Goal: Obtain resource: Download file/media

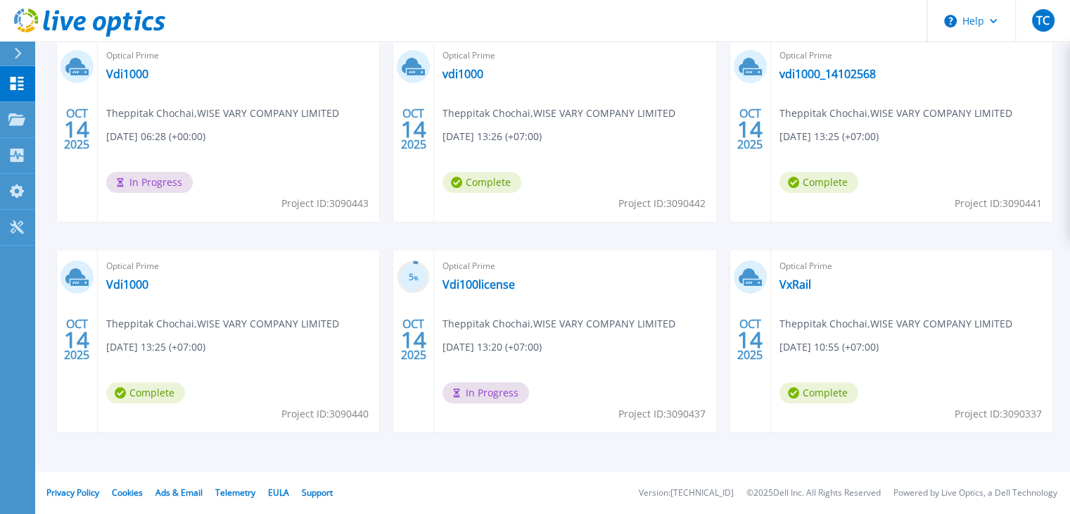
scroll to position [125, 0]
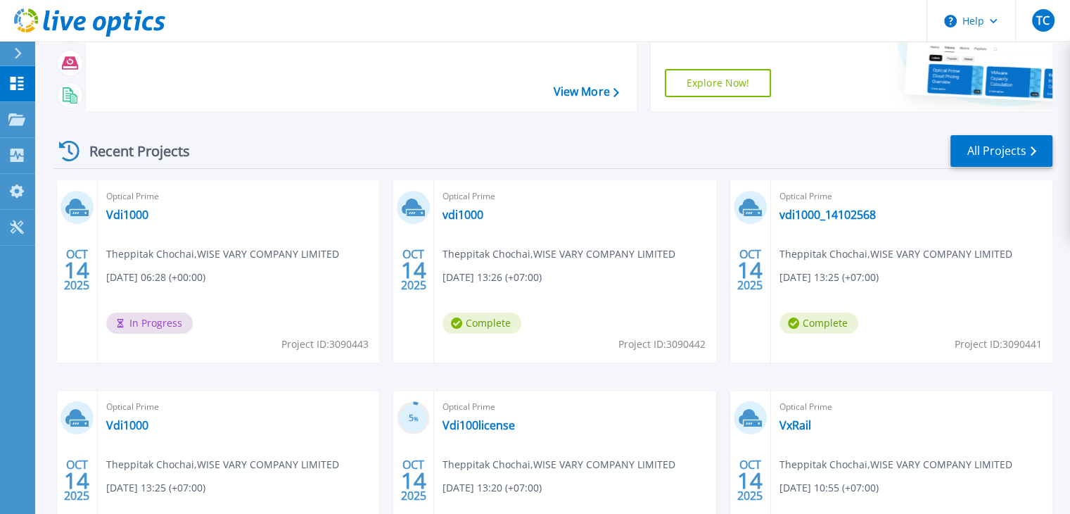
click at [839, 259] on span "Theppitak Chochai , WISE VARY COMPANY LIMITED" at bounding box center [895, 253] width 233 height 15
click at [823, 212] on link "vdi1000_14102568" at bounding box center [827, 215] width 96 height 14
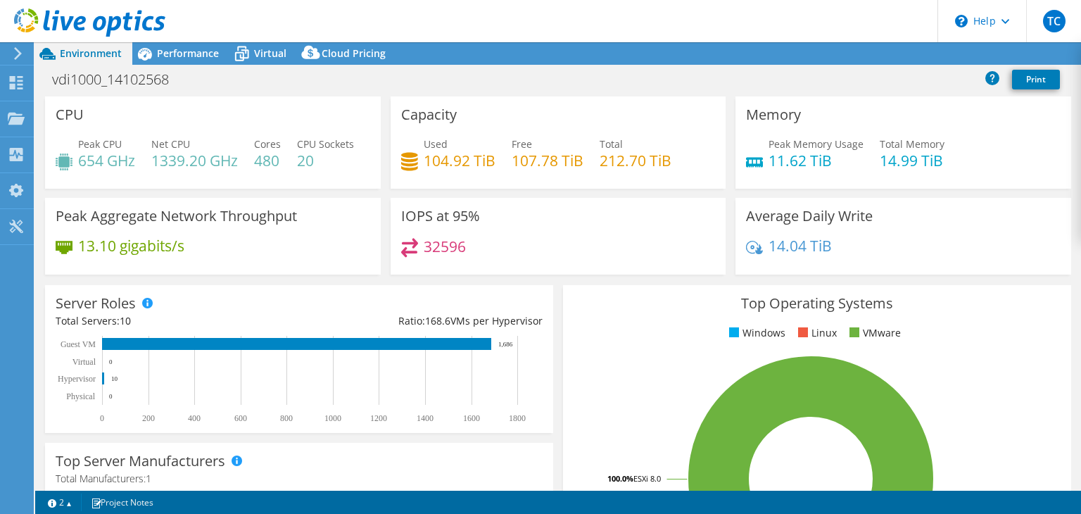
select select "USD"
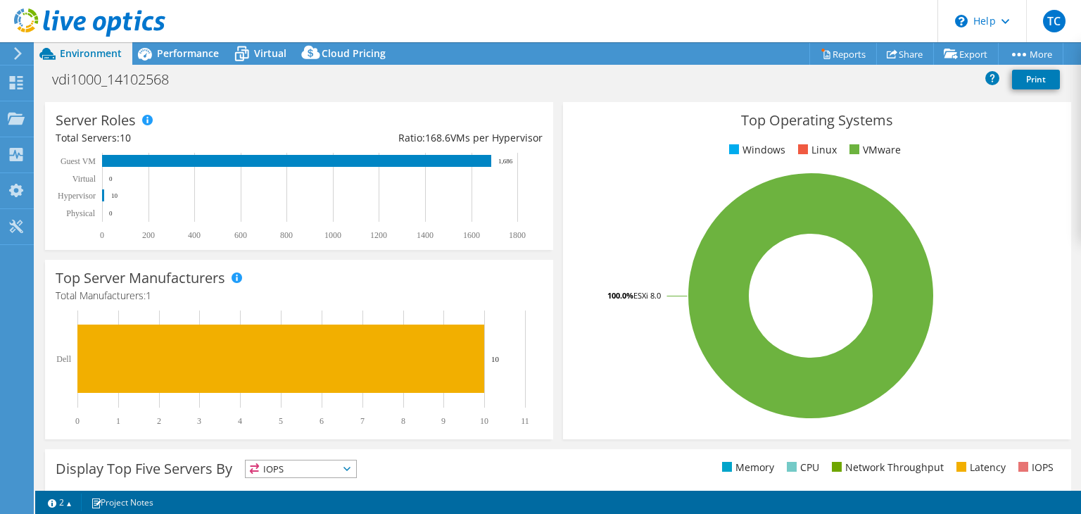
scroll to position [182, 0]
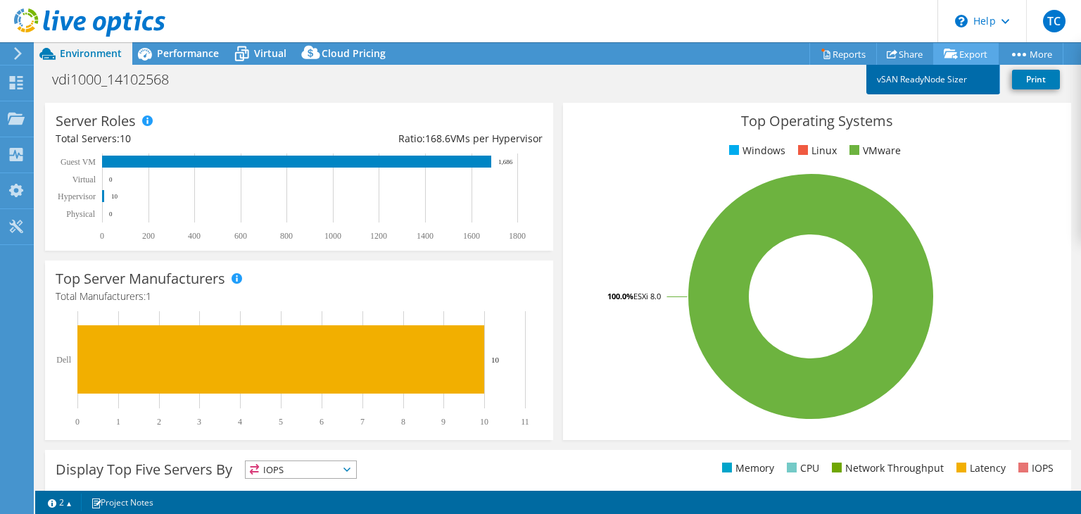
click at [943, 79] on link "vSAN ReadyNode Sizer" at bounding box center [933, 80] width 134 height 30
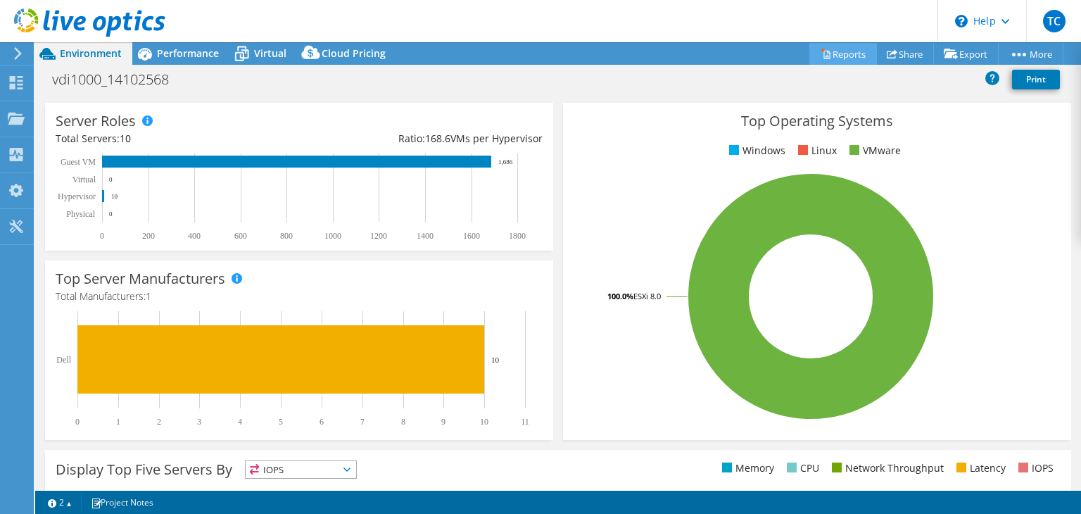
click at [856, 53] on link "Reports" at bounding box center [843, 54] width 68 height 22
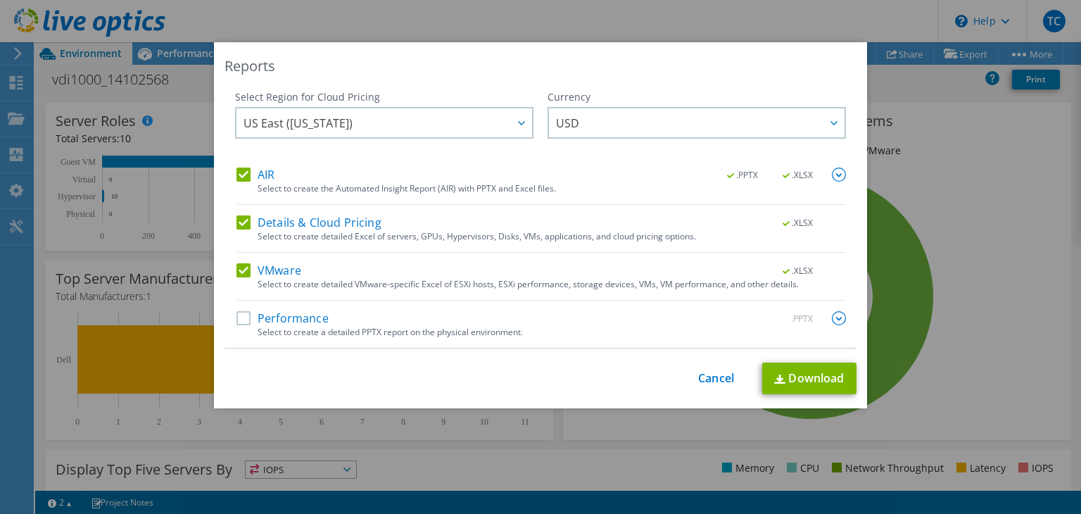
click at [267, 314] on label "Performance" at bounding box center [282, 318] width 92 height 14
click at [0, 0] on input "Performance" at bounding box center [0, 0] width 0 height 0
click at [518, 122] on icon at bounding box center [521, 123] width 7 height 4
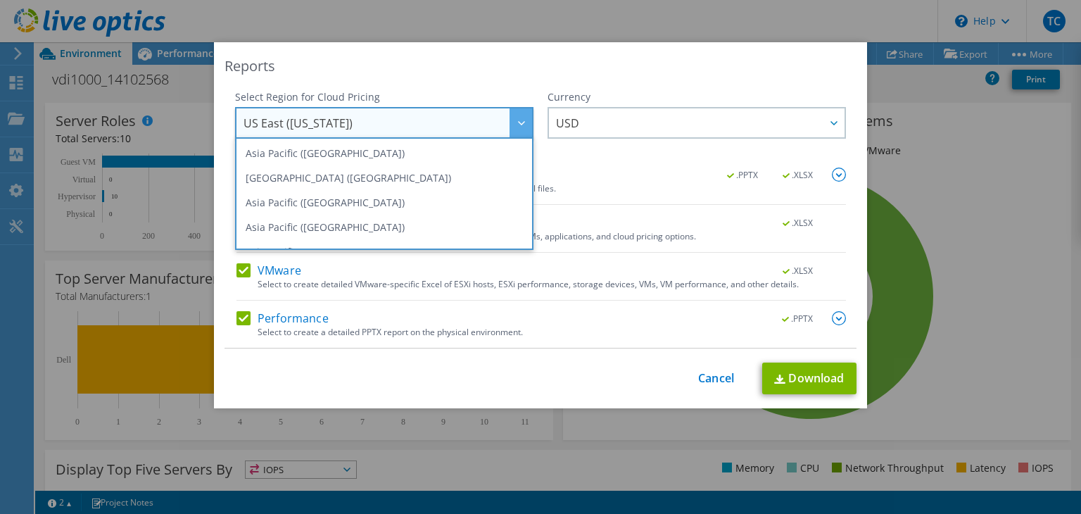
click at [518, 122] on icon at bounding box center [521, 123] width 7 height 4
click at [816, 375] on link "Download" at bounding box center [809, 378] width 94 height 32
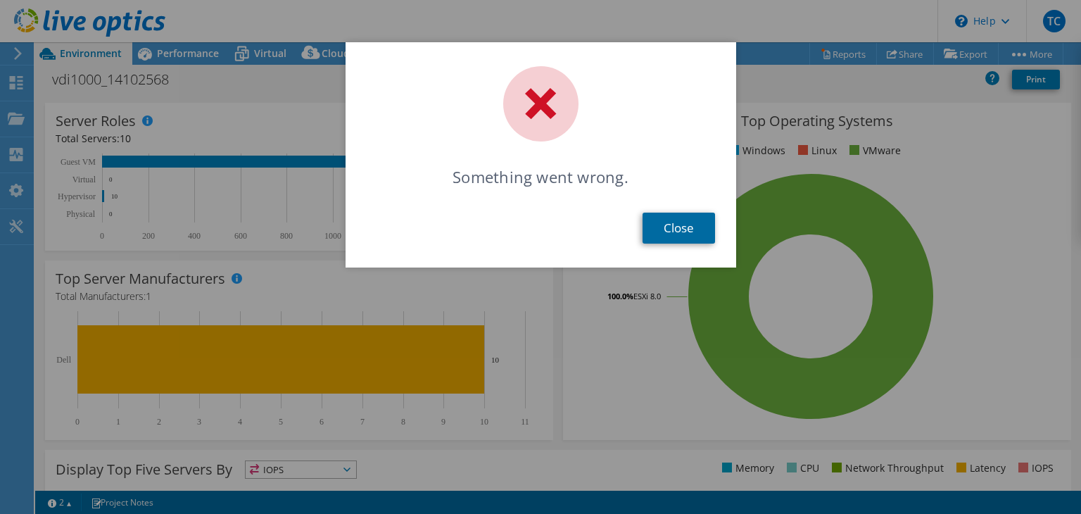
click at [676, 241] on link "Close" at bounding box center [678, 227] width 72 height 31
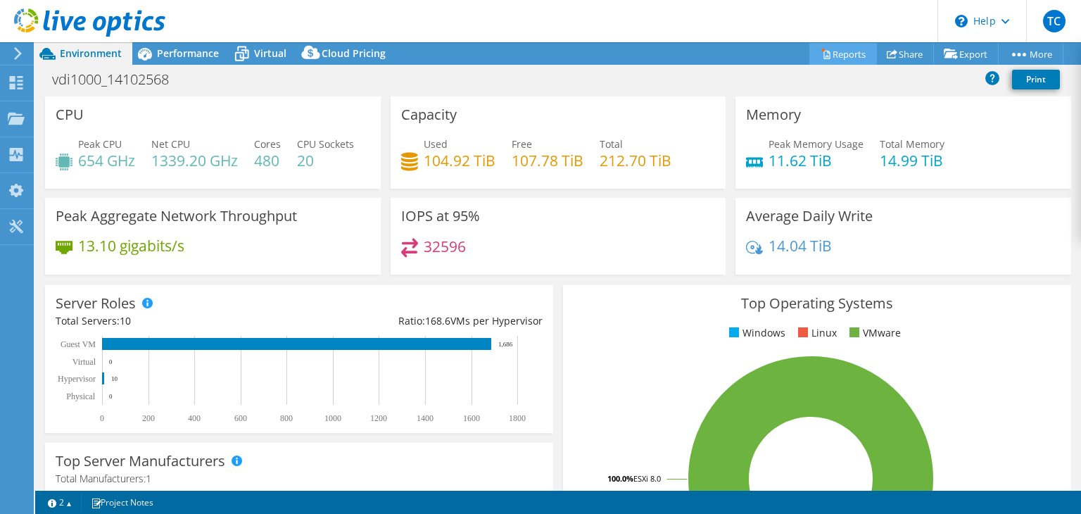
click at [860, 55] on link "Reports" at bounding box center [843, 54] width 68 height 22
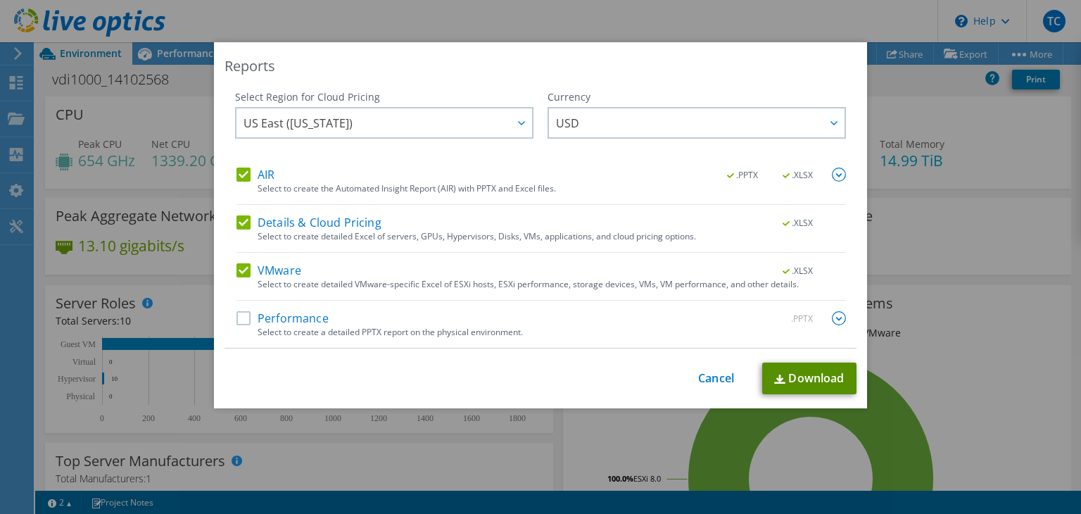
click at [791, 378] on link "Download" at bounding box center [809, 378] width 94 height 32
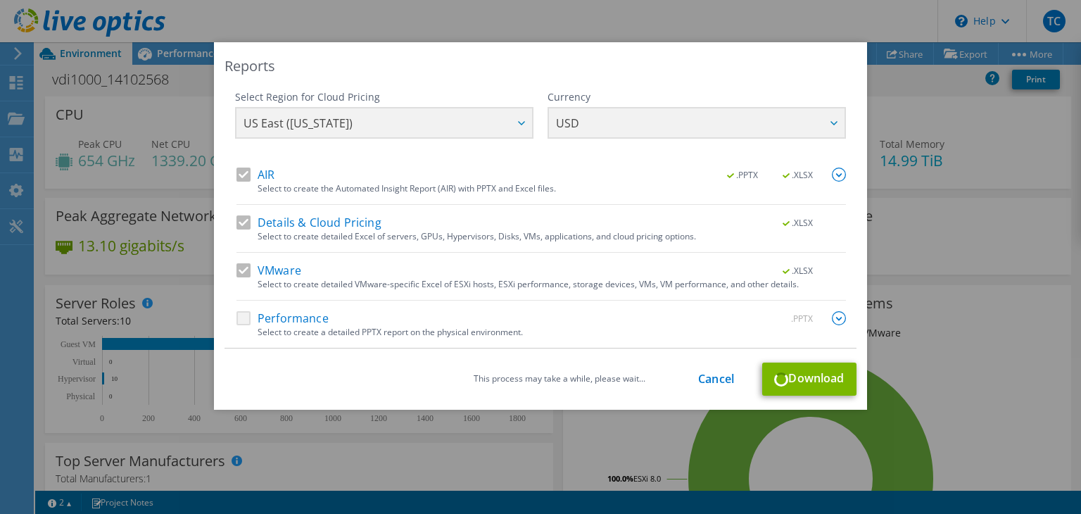
click at [832, 317] on img at bounding box center [839, 318] width 14 height 14
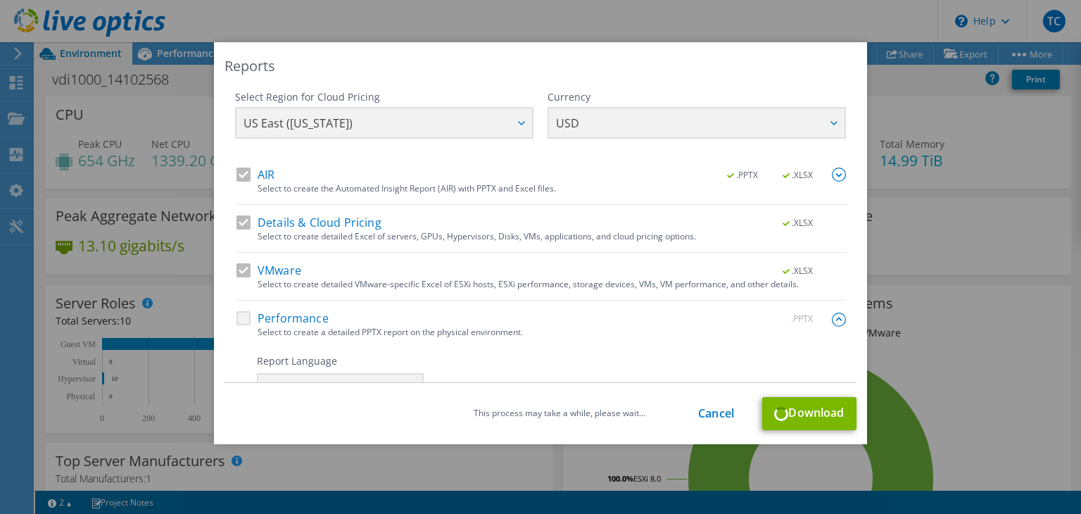
click at [245, 312] on div "Performance .PPTX" at bounding box center [540, 319] width 609 height 16
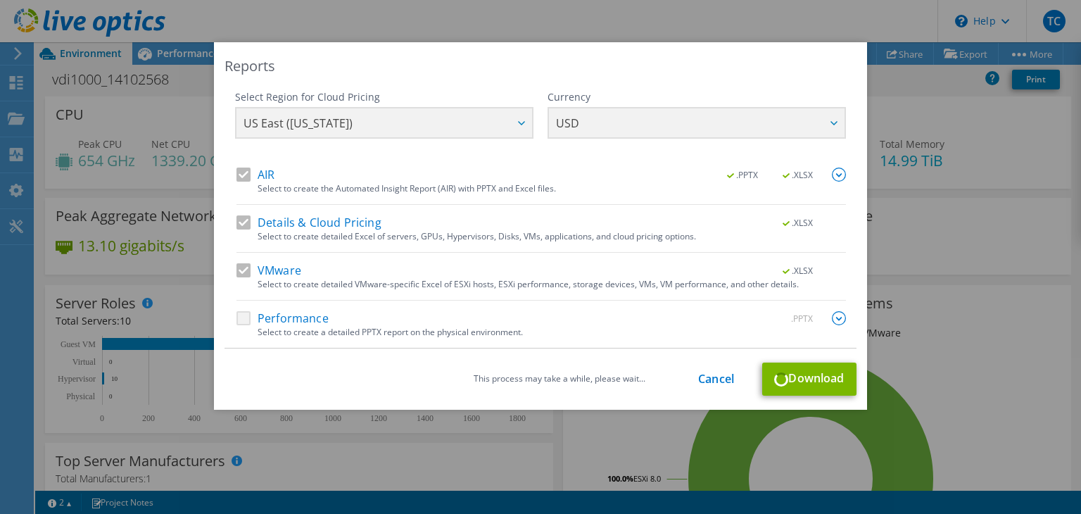
click at [241, 318] on div "Performance .PPTX" at bounding box center [540, 319] width 609 height 16
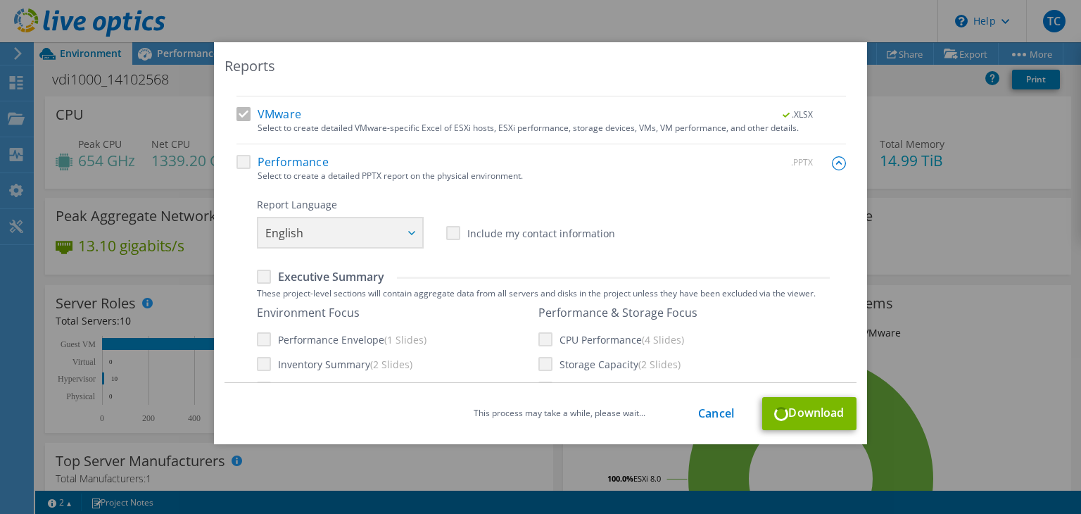
scroll to position [211, 0]
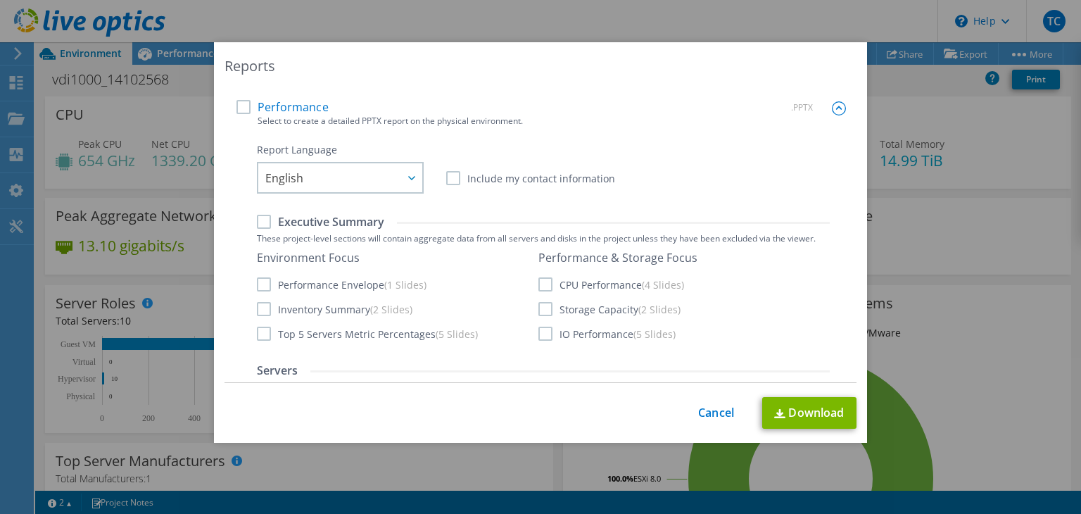
click at [687, 105] on div "Performance .PPTX" at bounding box center [540, 108] width 609 height 16
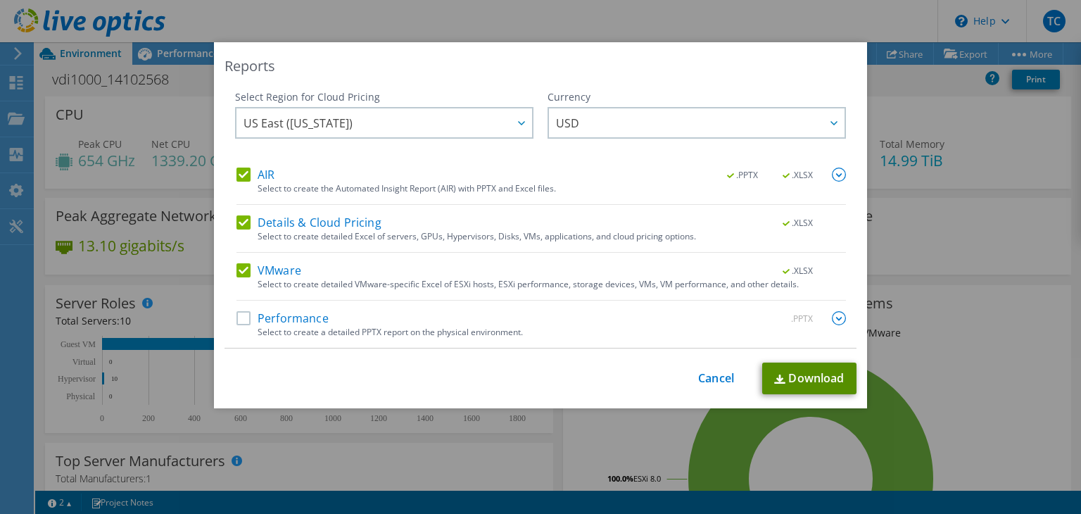
click at [808, 381] on link "Download" at bounding box center [809, 378] width 94 height 32
click at [243, 268] on label "VMware" at bounding box center [268, 270] width 65 height 14
click at [0, 0] on input "VMware" at bounding box center [0, 0] width 0 height 0
drag, startPoint x: 238, startPoint y: 222, endPoint x: 239, endPoint y: 215, distance: 7.1
click at [238, 221] on label "Details & Cloud Pricing" at bounding box center [308, 222] width 145 height 14
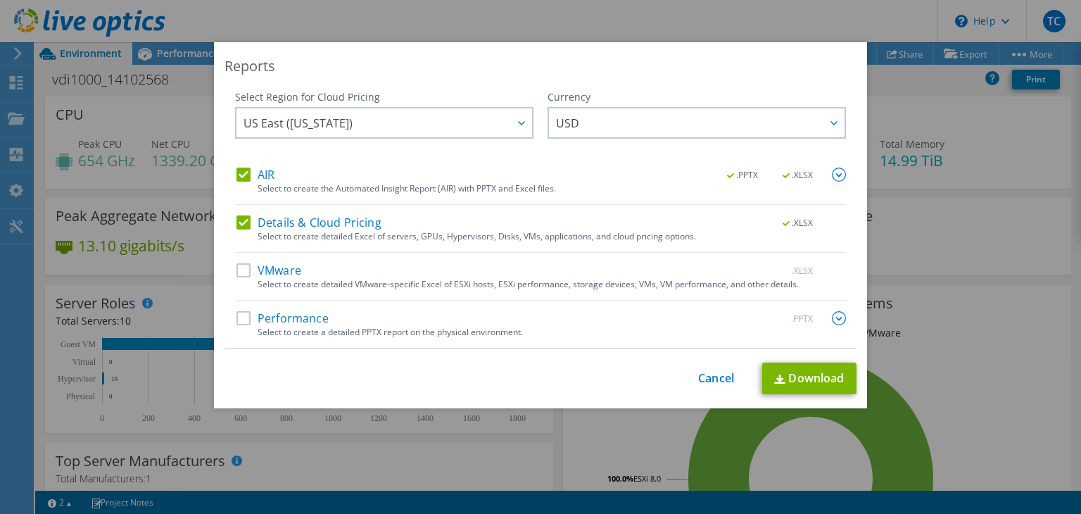
click at [0, 0] on input "Details & Cloud Pricing" at bounding box center [0, 0] width 0 height 0
click at [242, 173] on label "AIR" at bounding box center [255, 174] width 38 height 14
click at [0, 0] on input "AIR" at bounding box center [0, 0] width 0 height 0
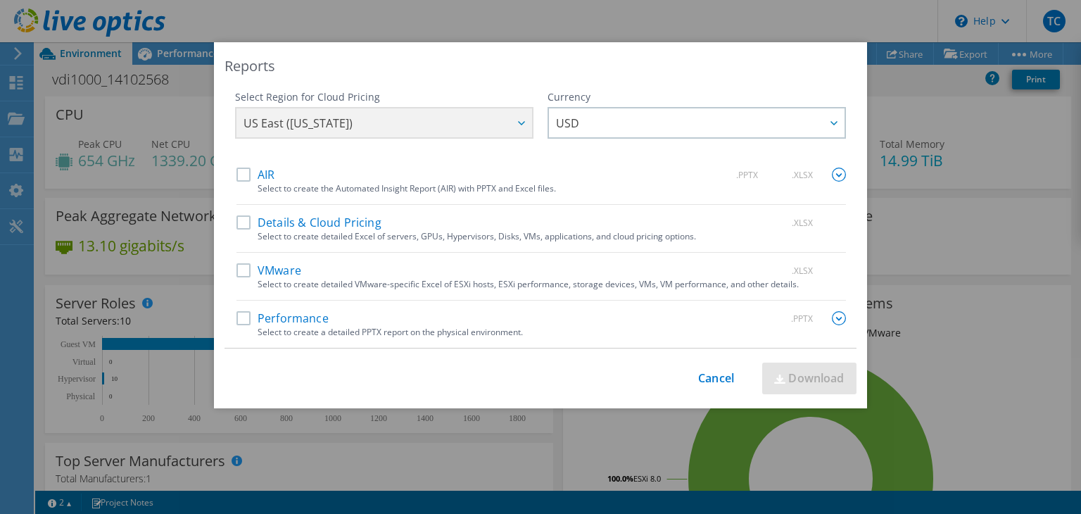
click at [236, 315] on label "Performance" at bounding box center [282, 318] width 92 height 14
click at [0, 0] on input "Performance" at bounding box center [0, 0] width 0 height 0
click at [832, 320] on img at bounding box center [839, 318] width 14 height 14
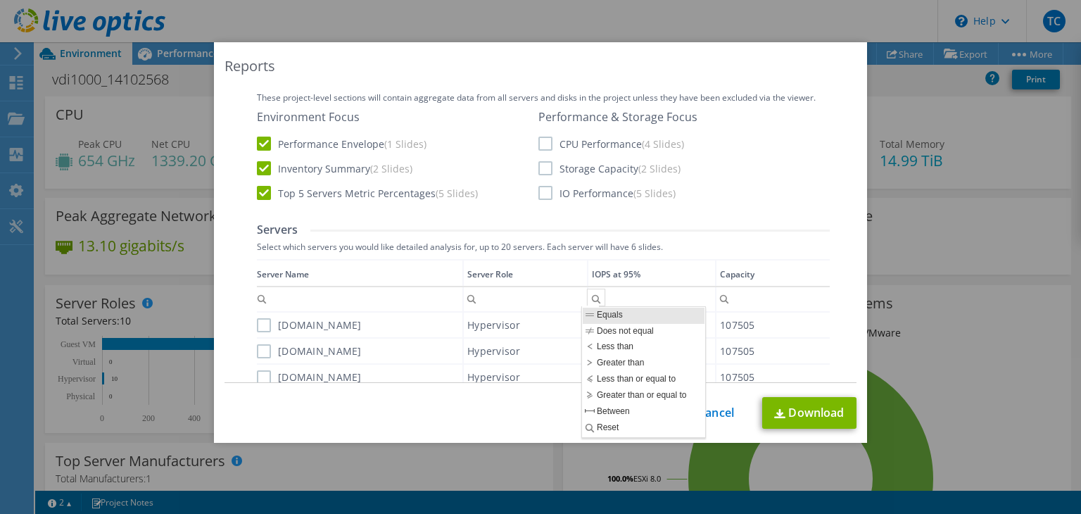
scroll to position [492, 0]
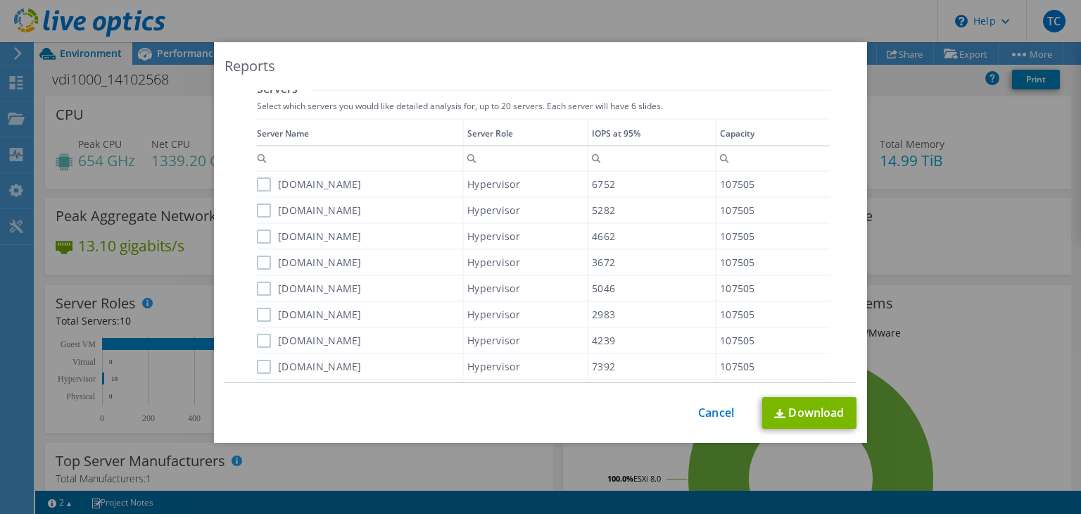
click at [259, 186] on label "hci-vdi-node05.vajira.ac.th" at bounding box center [309, 184] width 105 height 14
click at [0, 0] on input "hci-vdi-node05.vajira.ac.th" at bounding box center [0, 0] width 0 height 0
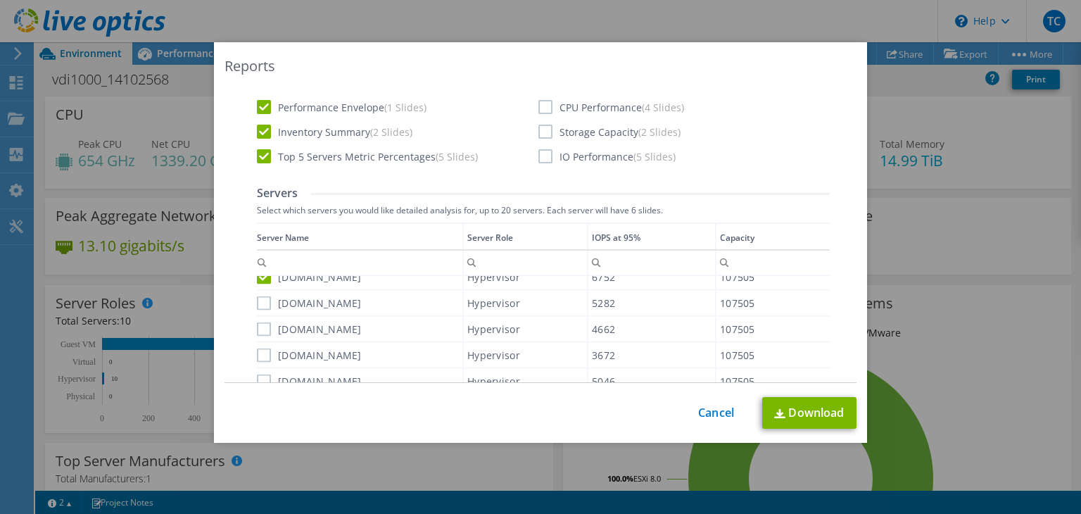
scroll to position [422, 0]
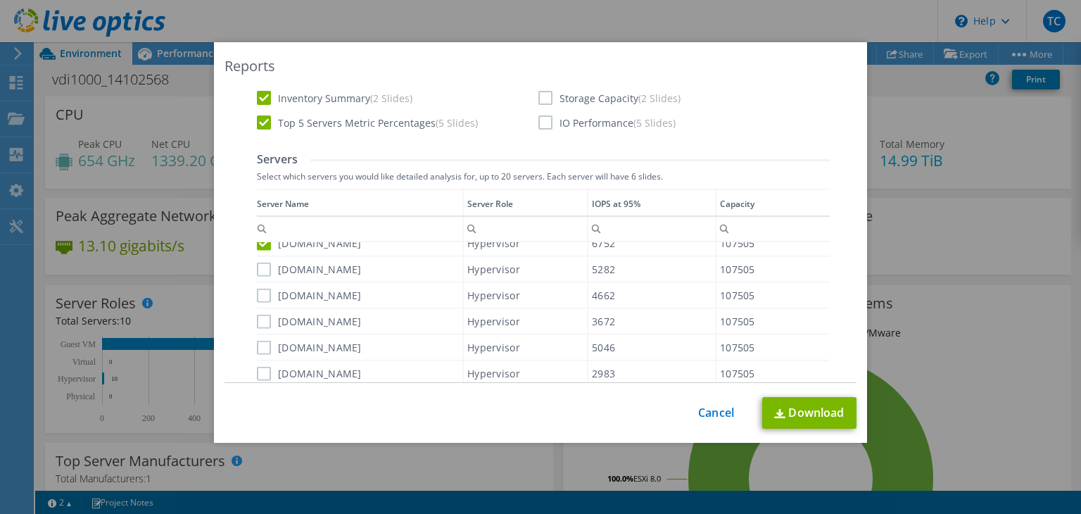
click at [257, 269] on label "hci-vdi-node04.vajira.ac.th" at bounding box center [309, 269] width 105 height 14
click at [0, 0] on input "hci-vdi-node04.vajira.ac.th" at bounding box center [0, 0] width 0 height 0
click at [257, 288] on label "hci-vdi-node02.vajira.ac.th" at bounding box center [309, 295] width 105 height 14
click at [0, 0] on input "hci-vdi-node02.vajira.ac.th" at bounding box center [0, 0] width 0 height 0
click at [259, 316] on label "hci-vdi-node03.vajira.ac.th" at bounding box center [309, 321] width 105 height 14
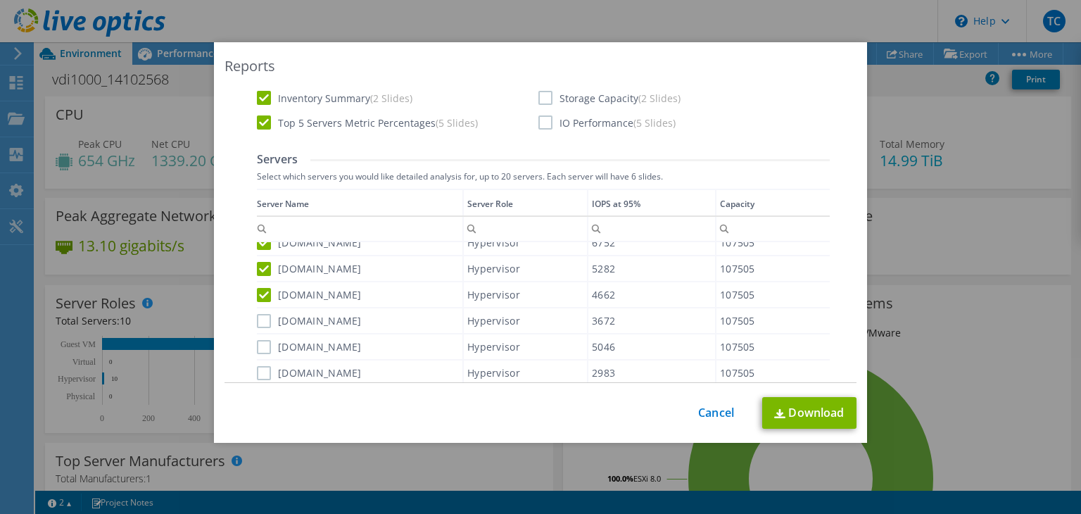
click at [0, 0] on input "hci-vdi-node03.vajira.ac.th" at bounding box center [0, 0] width 0 height 0
click at [258, 347] on label "hci-vdi-node01.vajira.ac.th" at bounding box center [309, 348] width 105 height 14
click at [0, 0] on input "hci-vdi-node01.vajira.ac.th" at bounding box center [0, 0] width 0 height 0
click at [260, 369] on label "hci-vdi-node10.vajira.ac.th" at bounding box center [309, 373] width 105 height 14
click at [0, 0] on input "hci-vdi-node10.vajira.ac.th" at bounding box center [0, 0] width 0 height 0
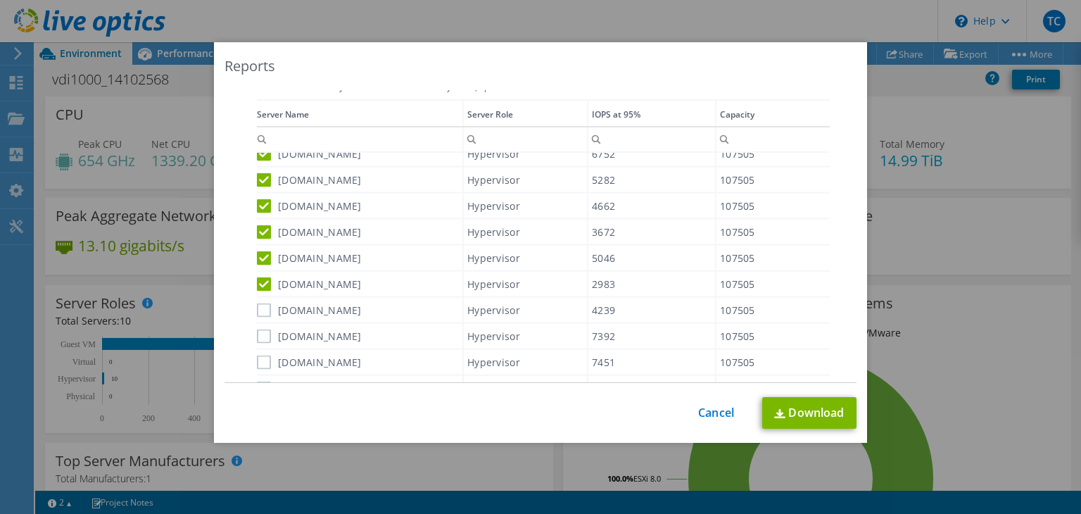
scroll to position [563, 0]
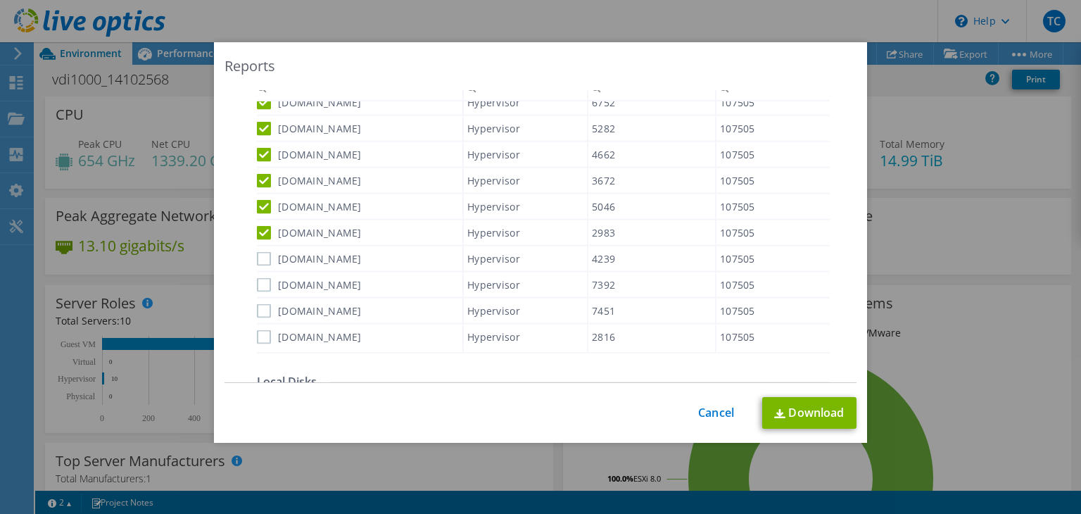
click at [257, 330] on label "hci-vdi-node06.vajira.ac.th" at bounding box center [309, 336] width 105 height 14
click at [0, 0] on input "hci-vdi-node06.vajira.ac.th" at bounding box center [0, 0] width 0 height 0
click at [260, 310] on label "hci-vdi-node09.vajira.ac.th" at bounding box center [309, 310] width 105 height 14
click at [0, 0] on input "hci-vdi-node09.vajira.ac.th" at bounding box center [0, 0] width 0 height 0
click at [261, 282] on label "hci-vdi-node08.vajira.ac.th" at bounding box center [309, 284] width 105 height 14
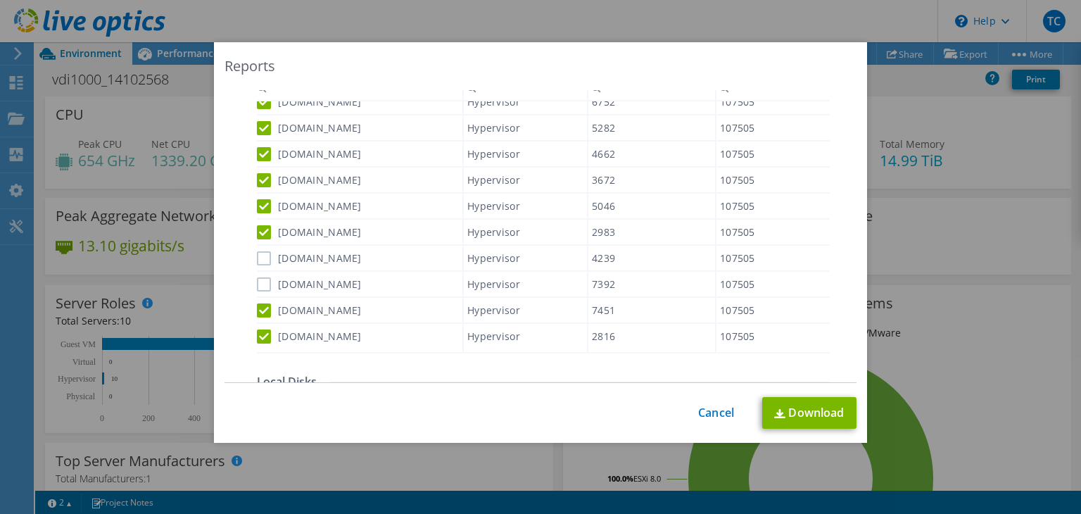
click at [0, 0] on input "hci-vdi-node08.vajira.ac.th" at bounding box center [0, 0] width 0 height 0
click at [262, 254] on label "hci-vdi-node07.vajira.ac.th" at bounding box center [309, 258] width 105 height 14
click at [0, 0] on input "hci-vdi-node07.vajira.ac.th" at bounding box center [0, 0] width 0 height 0
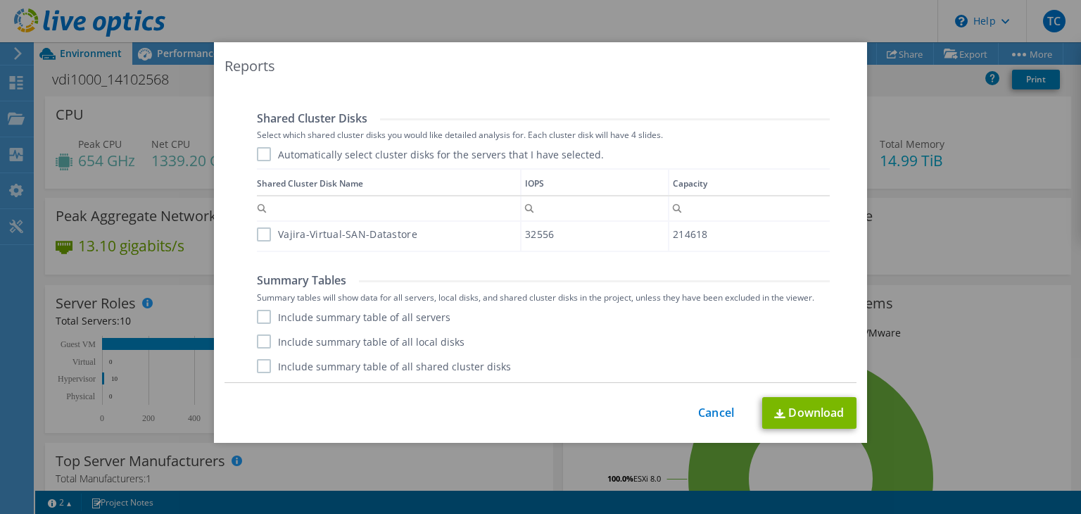
scroll to position [884, 0]
click at [257, 231] on label "Vajira-Virtual-SAN-Datastore" at bounding box center [337, 234] width 160 height 14
click at [0, 0] on input "Vajira-Virtual-SAN-Datastore" at bounding box center [0, 0] width 0 height 0
click at [257, 321] on label "Include summary table of all servers" at bounding box center [353, 317] width 193 height 14
click at [0, 0] on input "Include summary table of all servers" at bounding box center [0, 0] width 0 height 0
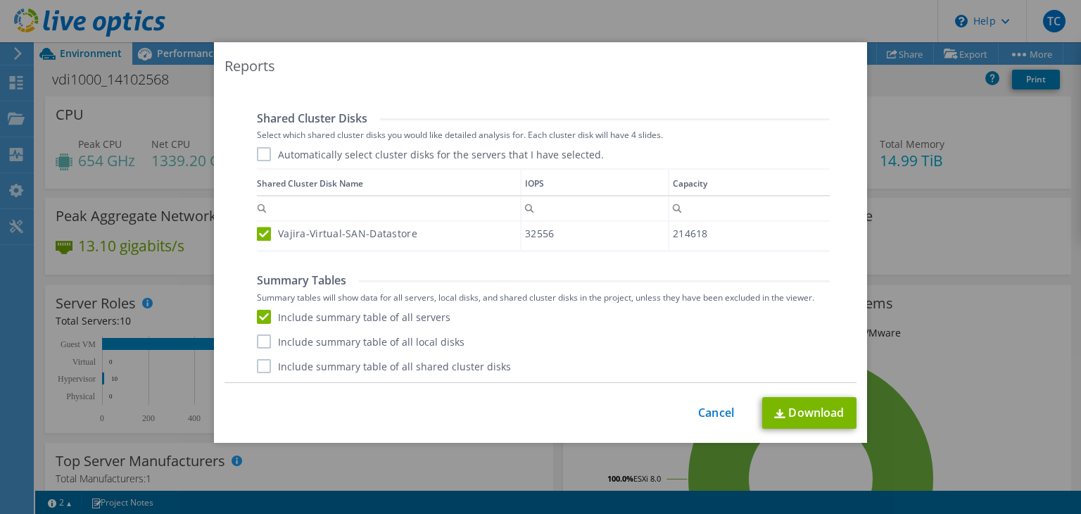
click at [257, 338] on label "Include summary table of all local disks" at bounding box center [361, 341] width 208 height 14
click at [0, 0] on input "Include summary table of all local disks" at bounding box center [0, 0] width 0 height 0
click at [260, 367] on label "Include summary table of all shared cluster disks" at bounding box center [384, 366] width 254 height 14
click at [0, 0] on input "Include summary table of all shared cluster disks" at bounding box center [0, 0] width 0 height 0
click at [801, 414] on link "Download" at bounding box center [809, 413] width 94 height 32
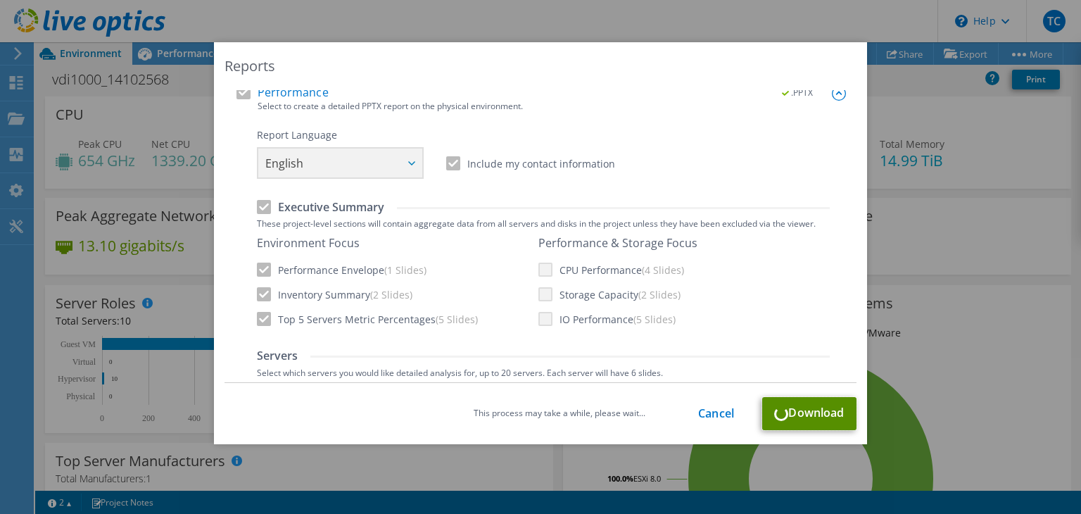
scroll to position [281, 0]
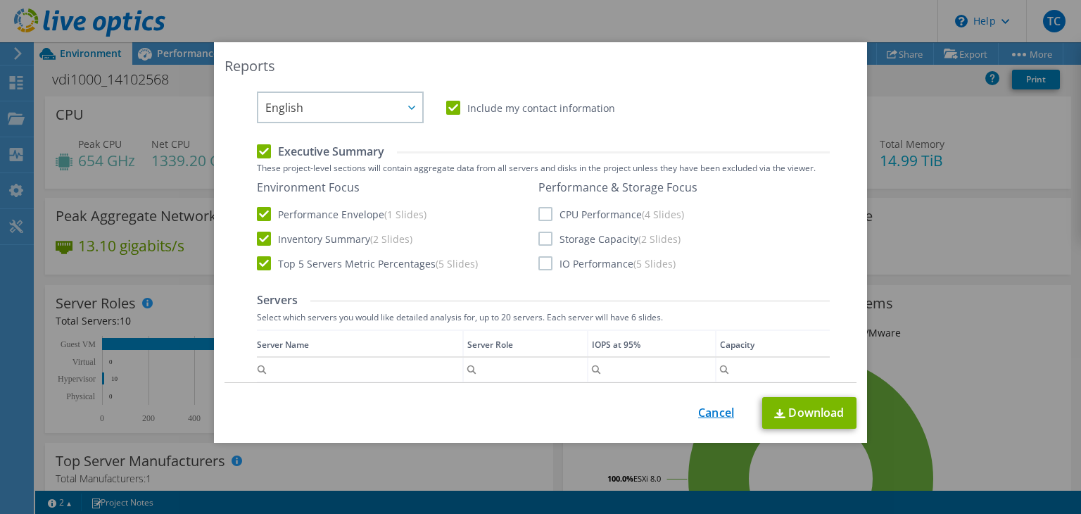
click at [713, 414] on link "Cancel" at bounding box center [716, 412] width 36 height 13
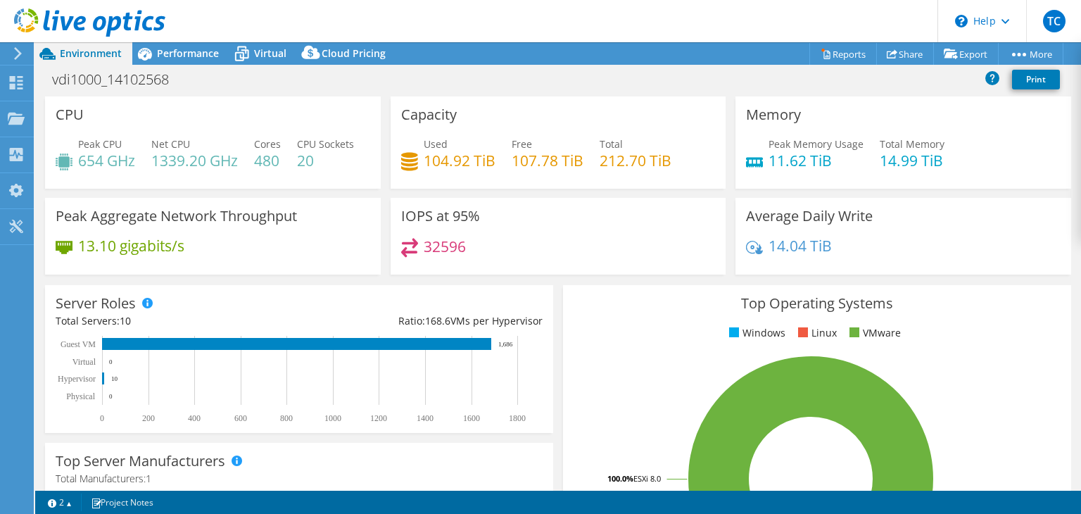
click at [11, 56] on div at bounding box center [15, 53] width 15 height 13
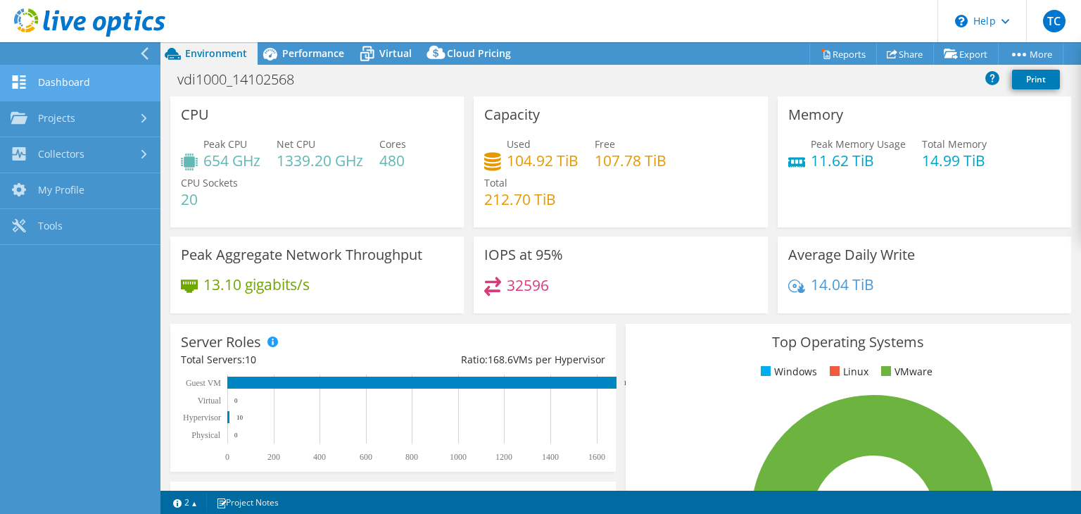
click at [56, 82] on link "Dashboard" at bounding box center [80, 83] width 160 height 36
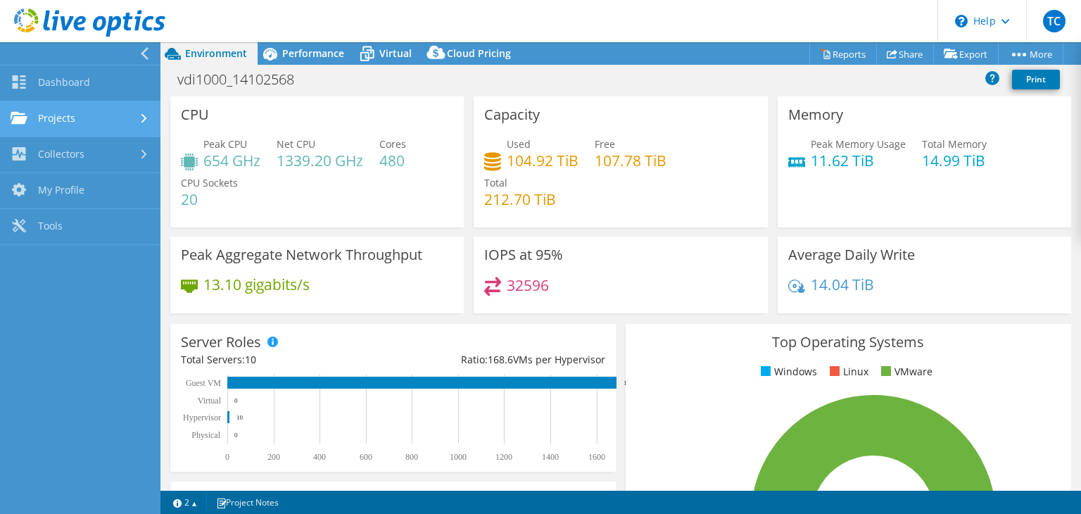
click at [106, 124] on link "Projects" at bounding box center [80, 119] width 160 height 36
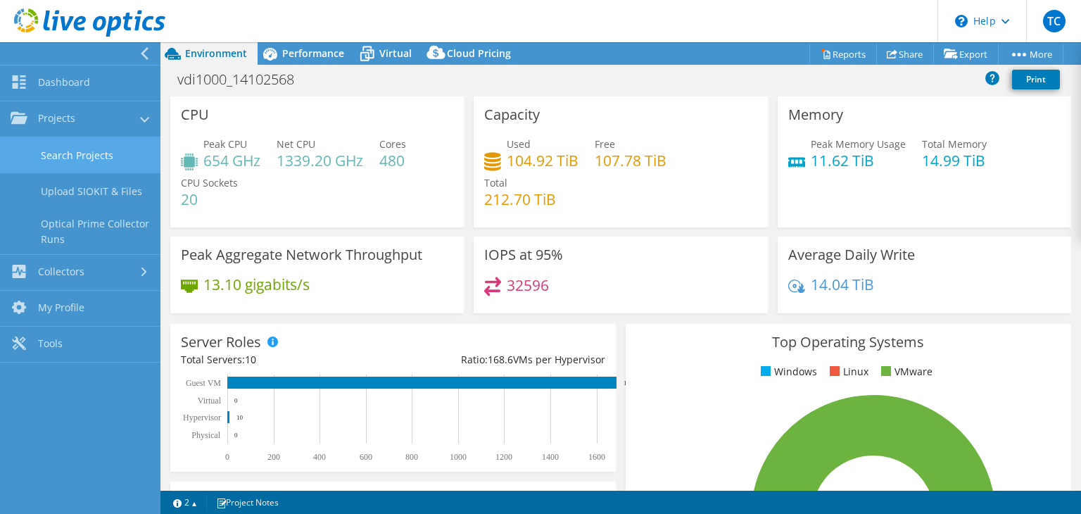
click at [51, 148] on link "Search Projects" at bounding box center [80, 155] width 160 height 36
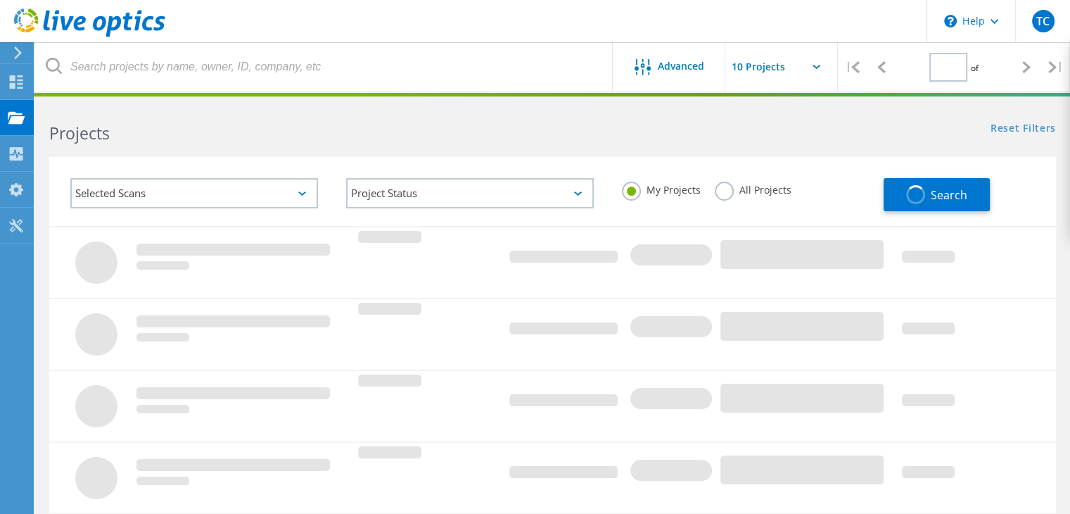
type input "1"
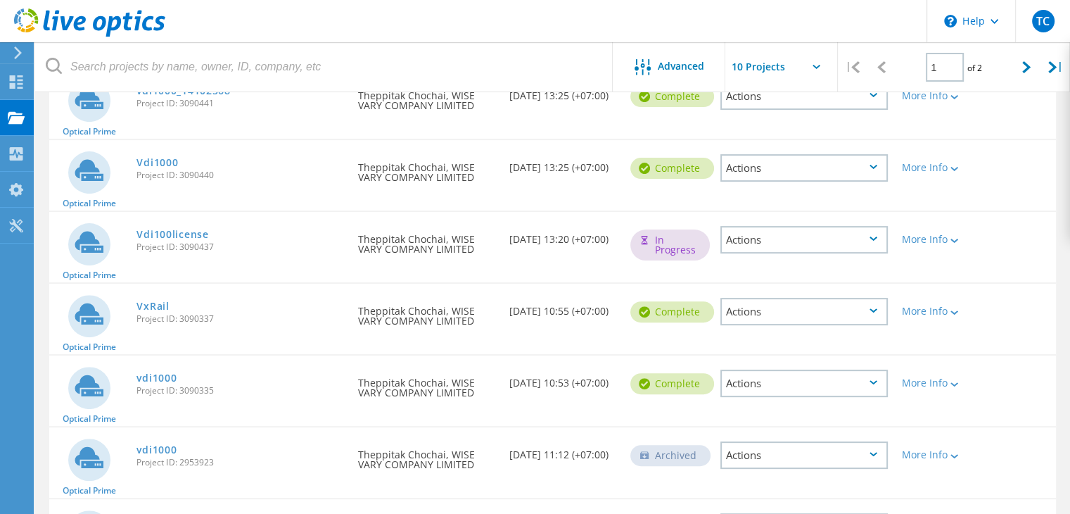
scroll to position [374, 0]
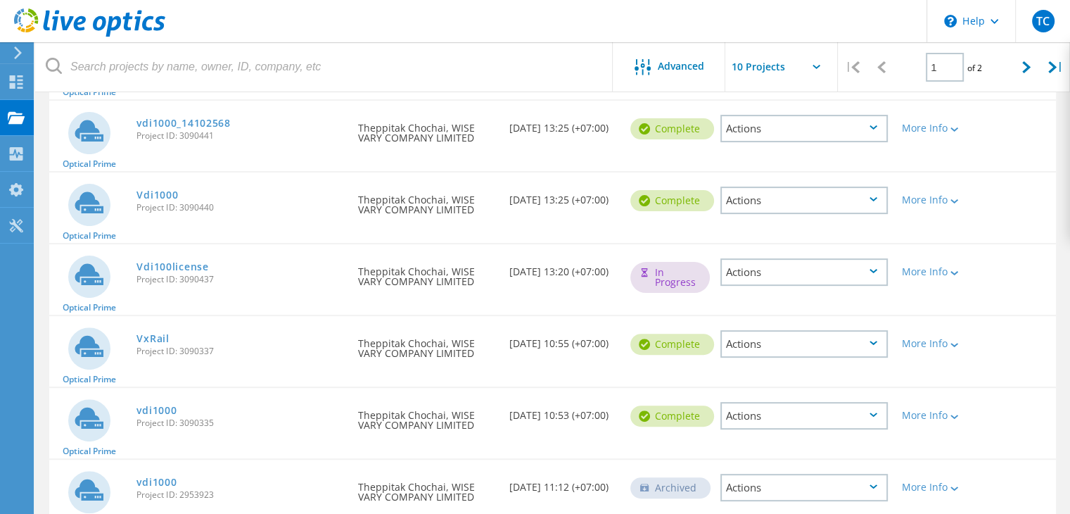
click at [804, 282] on div "Actions" at bounding box center [803, 271] width 167 height 27
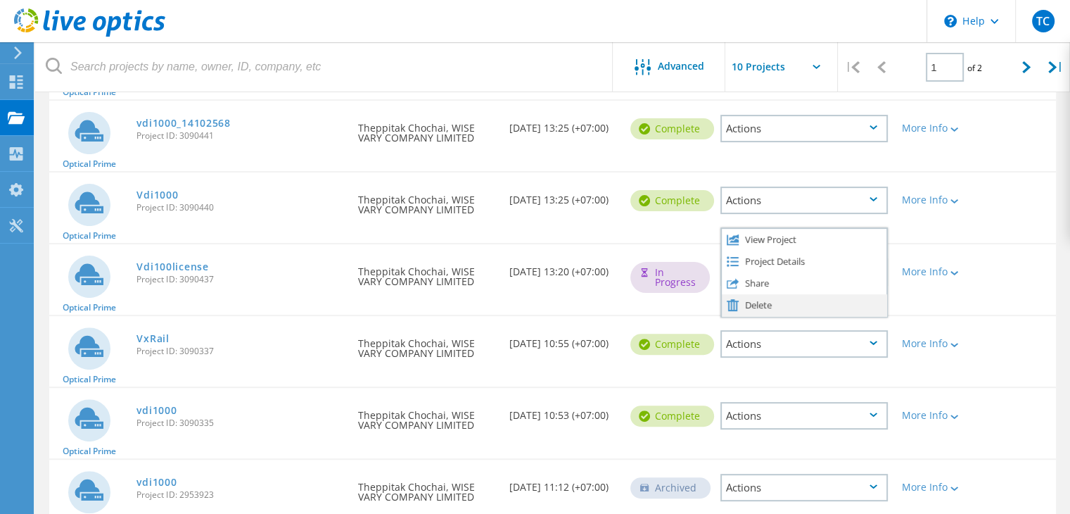
click at [786, 305] on div "Delete" at bounding box center [804, 305] width 165 height 22
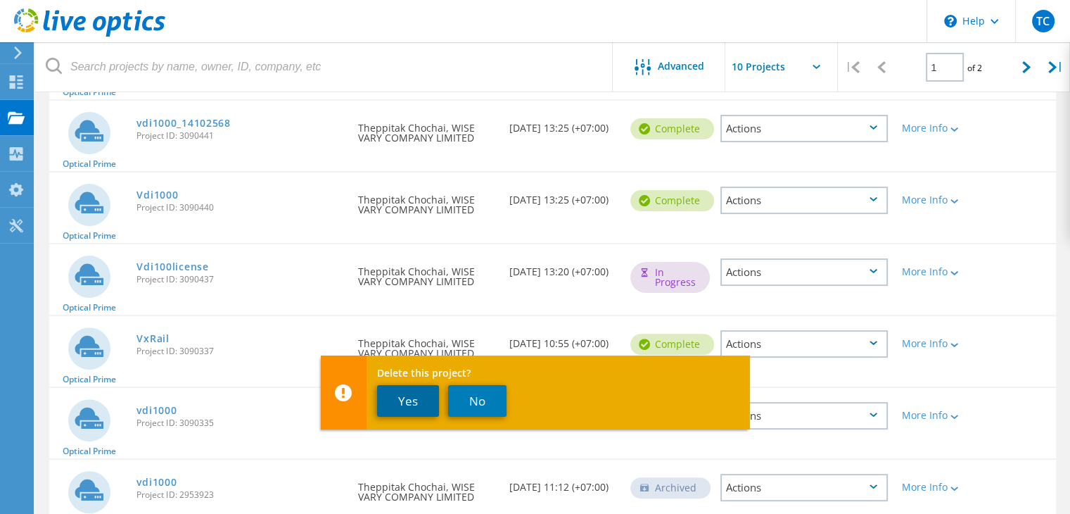
click at [431, 403] on button "Yes" at bounding box center [408, 401] width 62 height 32
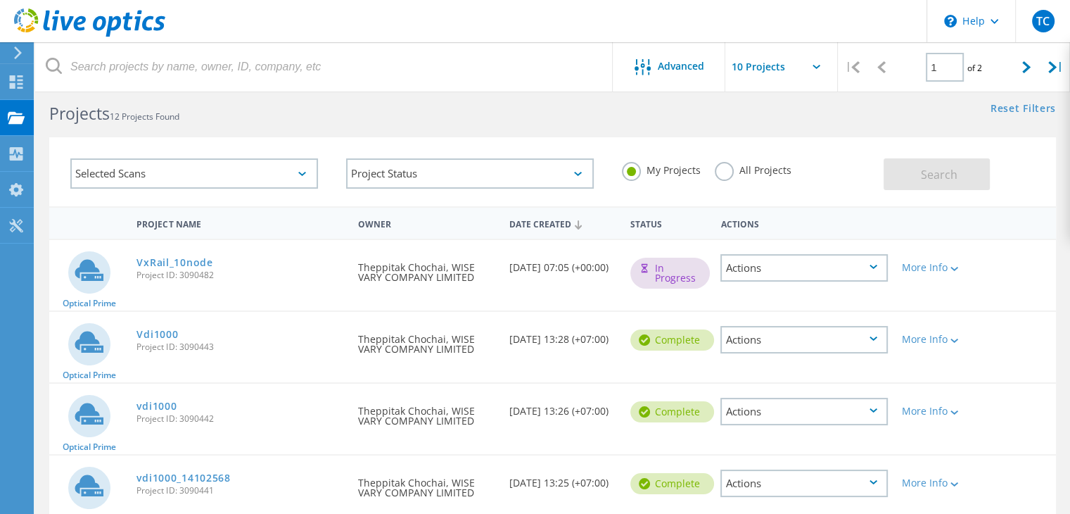
scroll to position [0, 0]
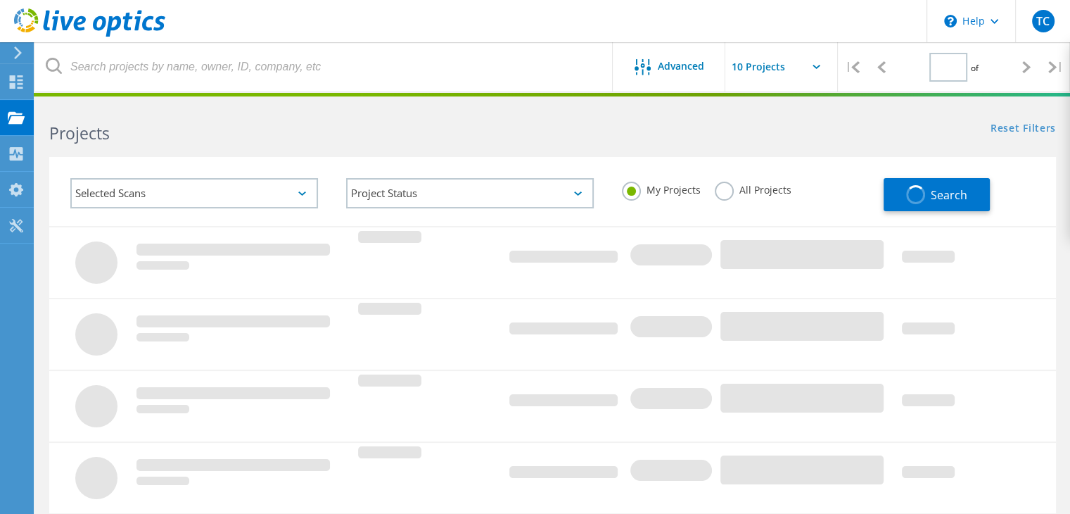
type input "1"
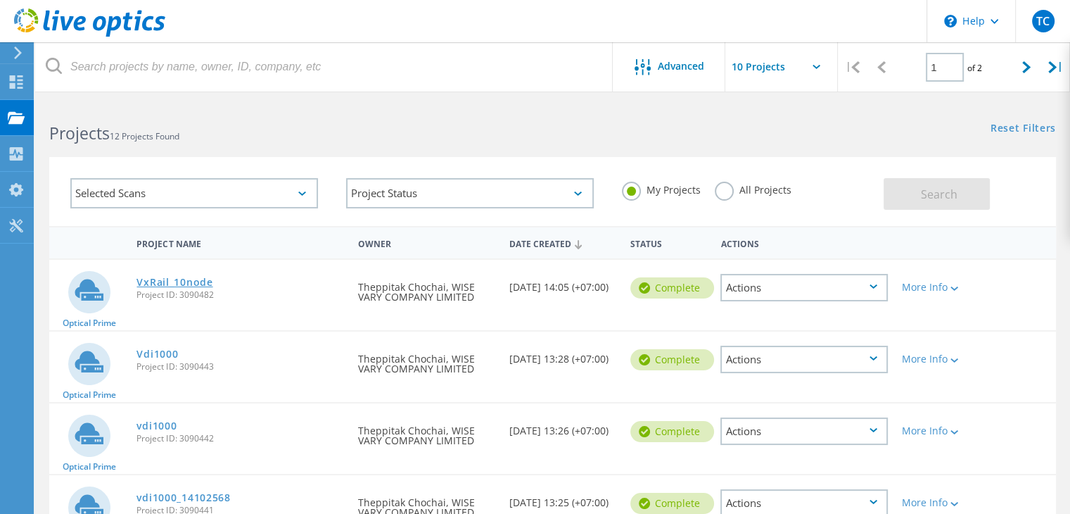
click at [191, 277] on link "VxRail_10node" at bounding box center [174, 282] width 76 height 10
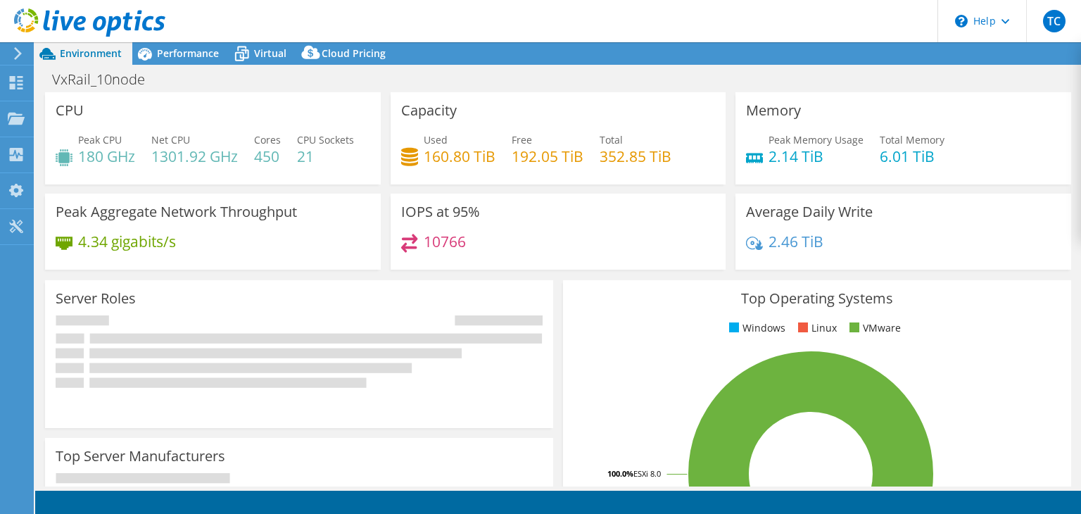
select select "USD"
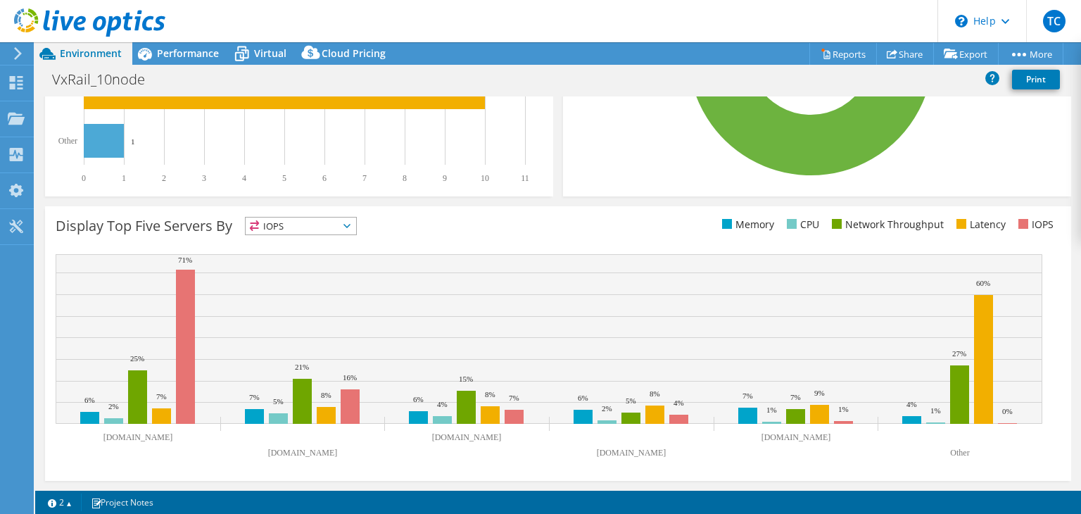
scroll to position [464, 0]
click at [332, 224] on span "IOPS" at bounding box center [301, 225] width 110 height 17
click at [476, 235] on div "Display Top Five Servers By IOPS IOPS" at bounding box center [307, 228] width 502 height 23
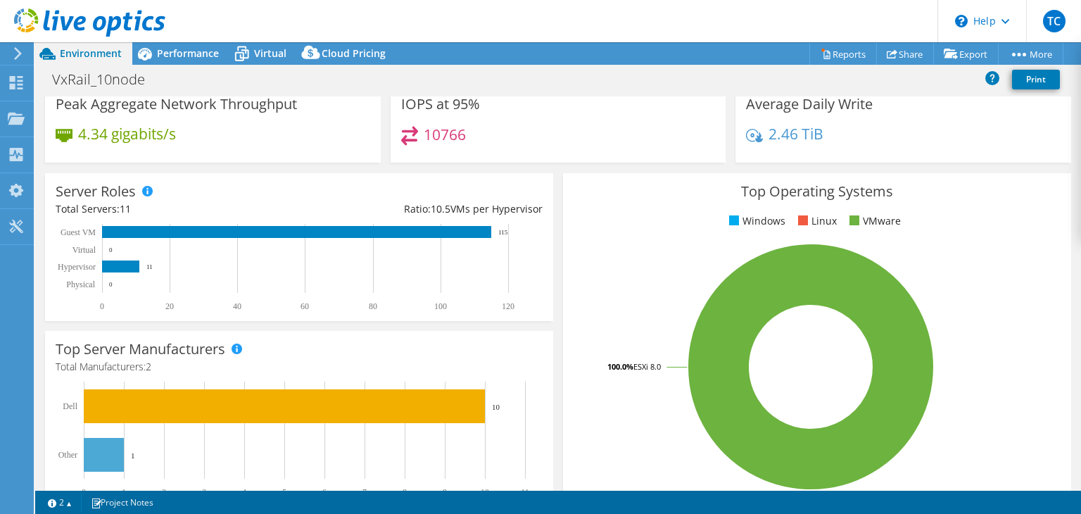
scroll to position [0, 0]
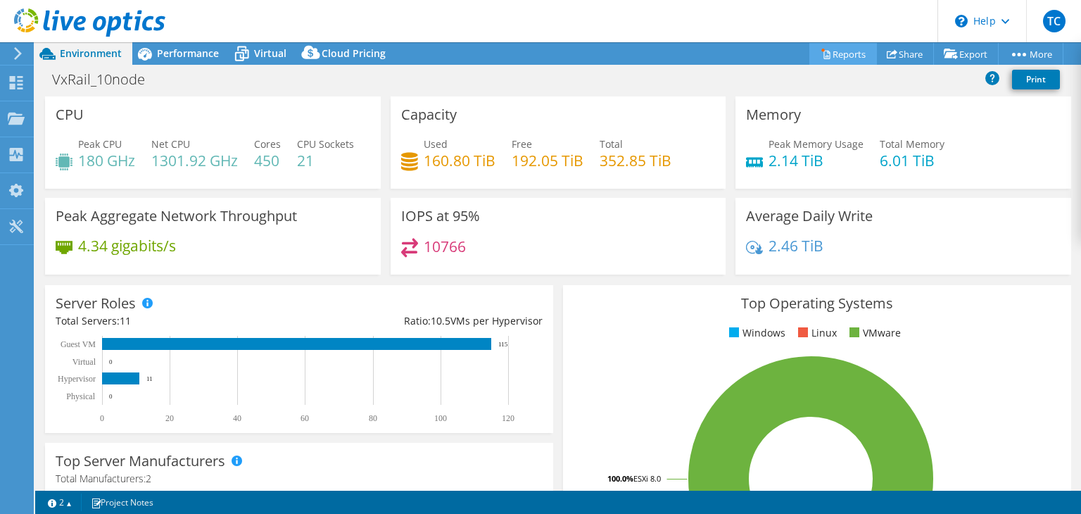
click at [833, 57] on link "Reports" at bounding box center [843, 54] width 68 height 22
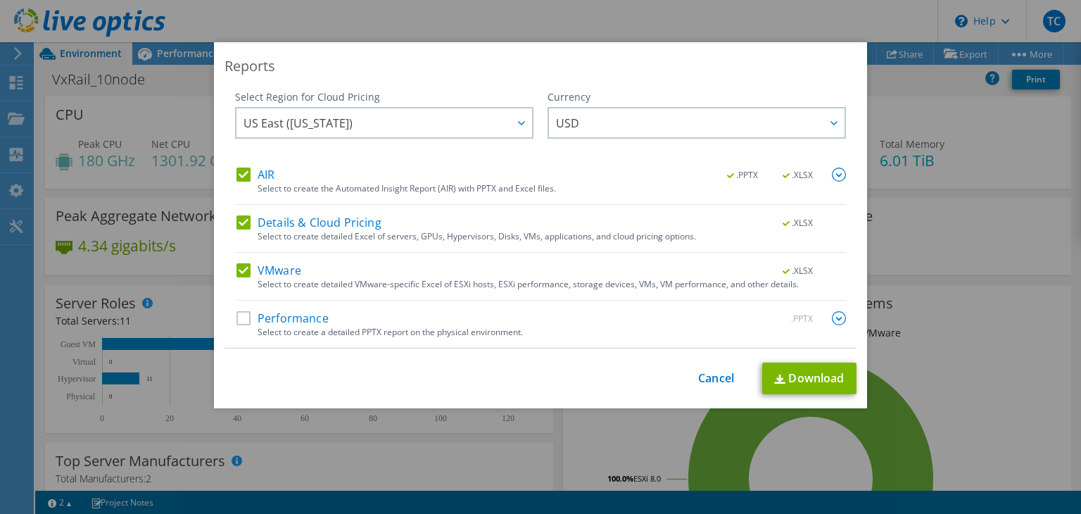
click at [242, 317] on label "Performance" at bounding box center [282, 318] width 92 height 14
click at [0, 0] on input "Performance" at bounding box center [0, 0] width 0 height 0
click at [832, 314] on img at bounding box center [839, 318] width 14 height 14
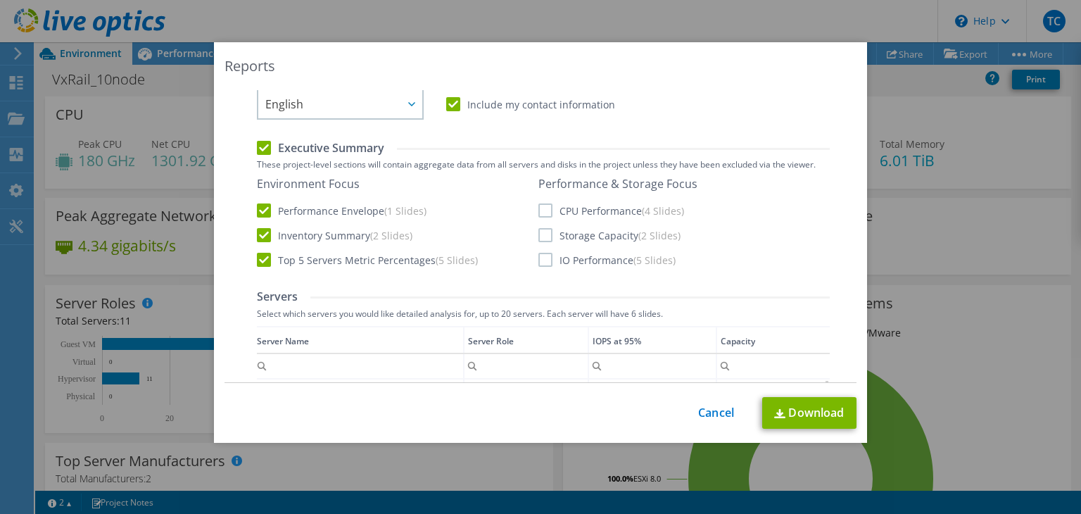
scroll to position [281, 0]
click at [540, 217] on label "CPU Performance (4 Slides)" at bounding box center [611, 214] width 146 height 14
click at [0, 0] on input "CPU Performance (4 Slides)" at bounding box center [0, 0] width 0 height 0
click at [540, 241] on label "Storage Capacity (2 Slides)" at bounding box center [609, 238] width 142 height 14
click at [0, 0] on input "Storage Capacity (2 Slides)" at bounding box center [0, 0] width 0 height 0
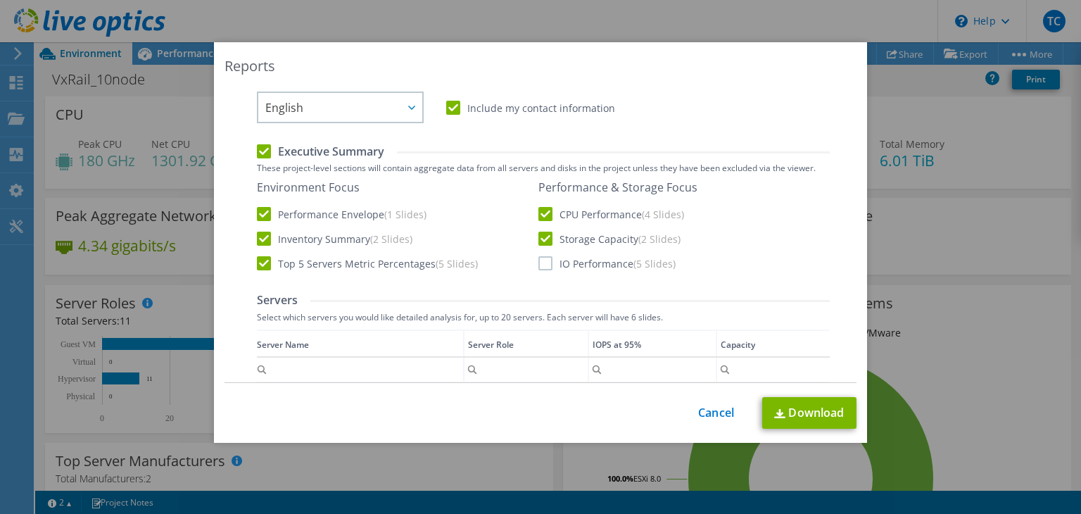
click at [545, 261] on label "IO Performance (5 Slides)" at bounding box center [606, 263] width 137 height 14
click at [0, 0] on input "IO Performance (5 Slides)" at bounding box center [0, 0] width 0 height 0
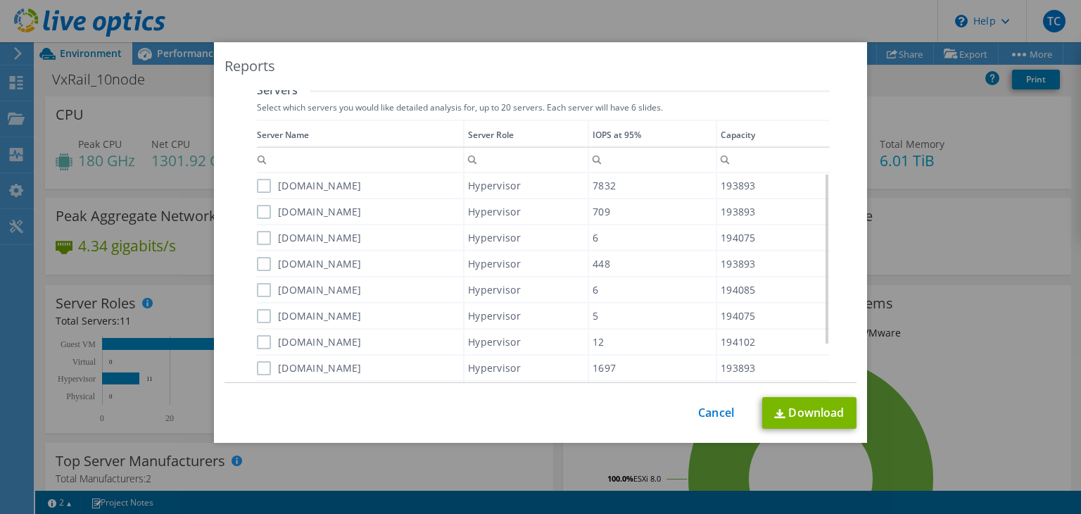
scroll to position [492, 0]
click at [258, 184] on label "[DOMAIN_NAME]" at bounding box center [309, 184] width 105 height 14
click at [0, 0] on input "[DOMAIN_NAME]" at bounding box center [0, 0] width 0 height 0
click at [260, 203] on label "[DOMAIN_NAME]" at bounding box center [309, 210] width 105 height 14
click at [0, 0] on input "[DOMAIN_NAME]" at bounding box center [0, 0] width 0 height 0
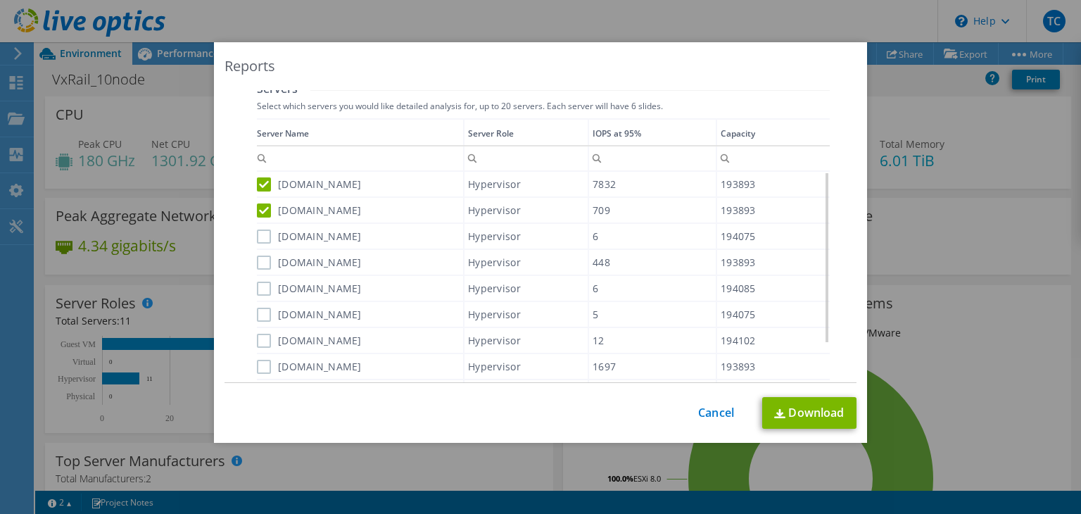
click at [257, 229] on div "Data grid" at bounding box center [258, 251] width 2 height 267
click at [259, 257] on label "[DOMAIN_NAME]" at bounding box center [309, 262] width 105 height 14
click at [0, 0] on input "[DOMAIN_NAME]" at bounding box center [0, 0] width 0 height 0
click at [262, 240] on label "[DOMAIN_NAME]" at bounding box center [309, 236] width 105 height 14
click at [0, 0] on input "[DOMAIN_NAME]" at bounding box center [0, 0] width 0 height 0
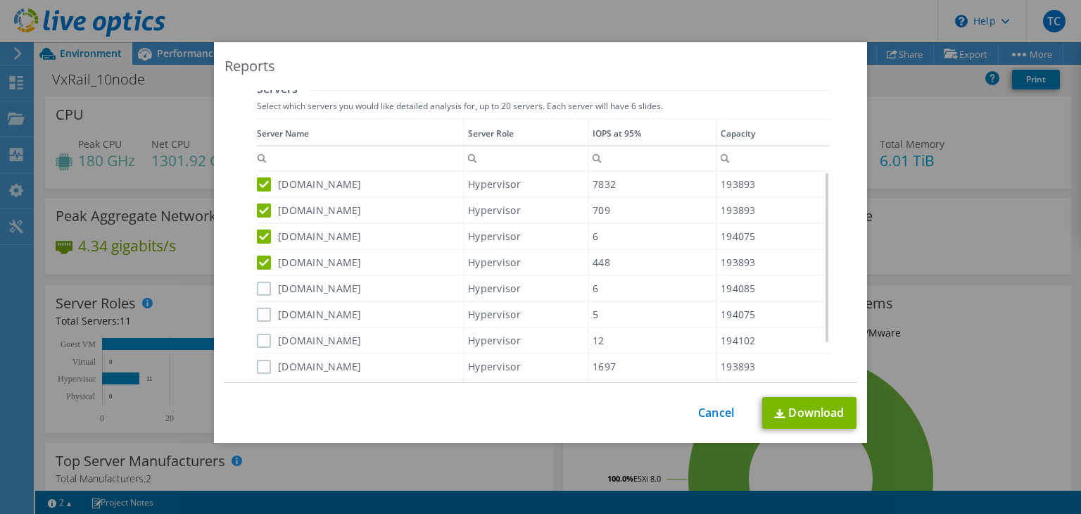
click at [259, 286] on label "[DOMAIN_NAME]" at bounding box center [309, 288] width 105 height 14
click at [0, 0] on input "[DOMAIN_NAME]" at bounding box center [0, 0] width 0 height 0
click at [262, 313] on label "[DOMAIN_NAME]" at bounding box center [309, 314] width 105 height 14
click at [0, 0] on input "[DOMAIN_NAME]" at bounding box center [0, 0] width 0 height 0
click at [263, 341] on label "[DOMAIN_NAME]" at bounding box center [309, 340] width 105 height 14
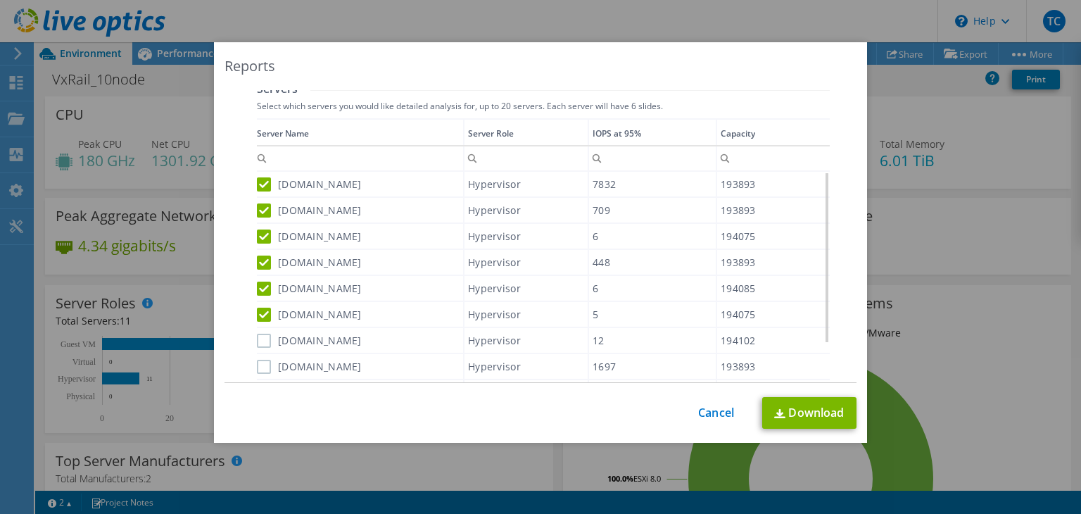
click at [0, 0] on input "[DOMAIN_NAME]" at bounding box center [0, 0] width 0 height 0
click at [261, 365] on label "[DOMAIN_NAME]" at bounding box center [309, 366] width 105 height 14
click at [0, 0] on input "[DOMAIN_NAME]" at bounding box center [0, 0] width 0 height 0
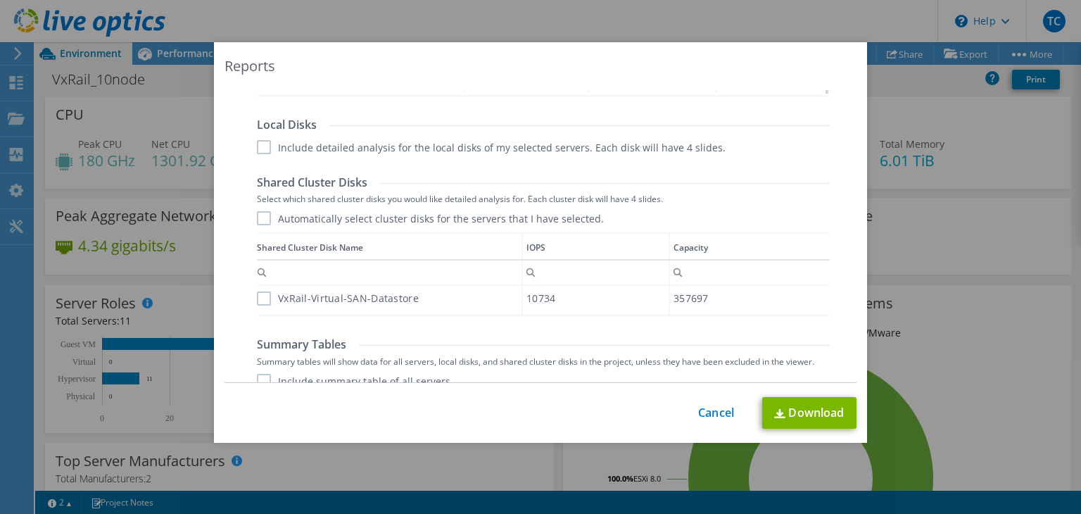
scroll to position [774, 0]
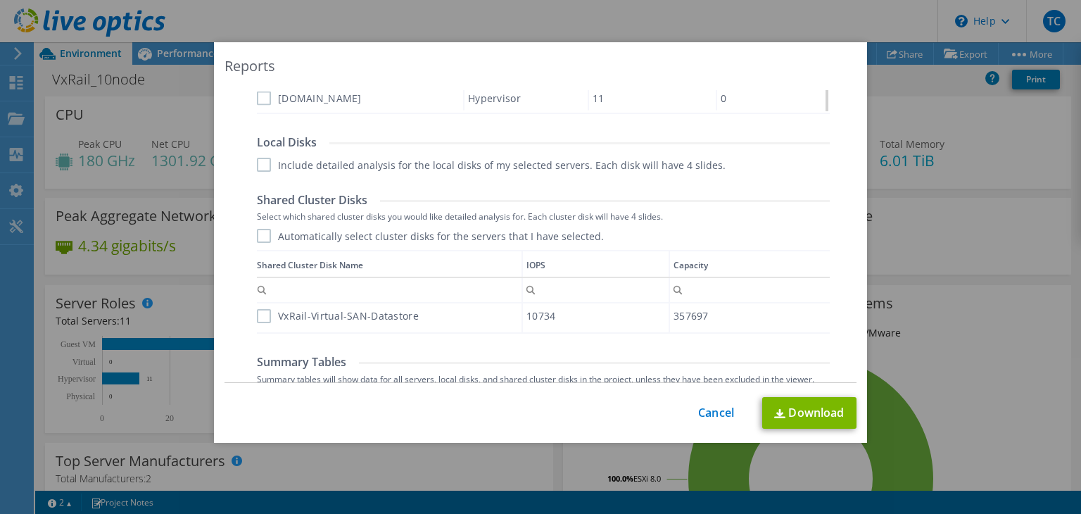
click at [257, 310] on div "Data grid" at bounding box center [258, 287] width 2 height 74
click at [259, 231] on label "Automatically select cluster disks for the servers that I have selected." at bounding box center [430, 236] width 347 height 14
click at [0, 0] on input "Automatically select cluster disks for the servers that I have selected." at bounding box center [0, 0] width 0 height 0
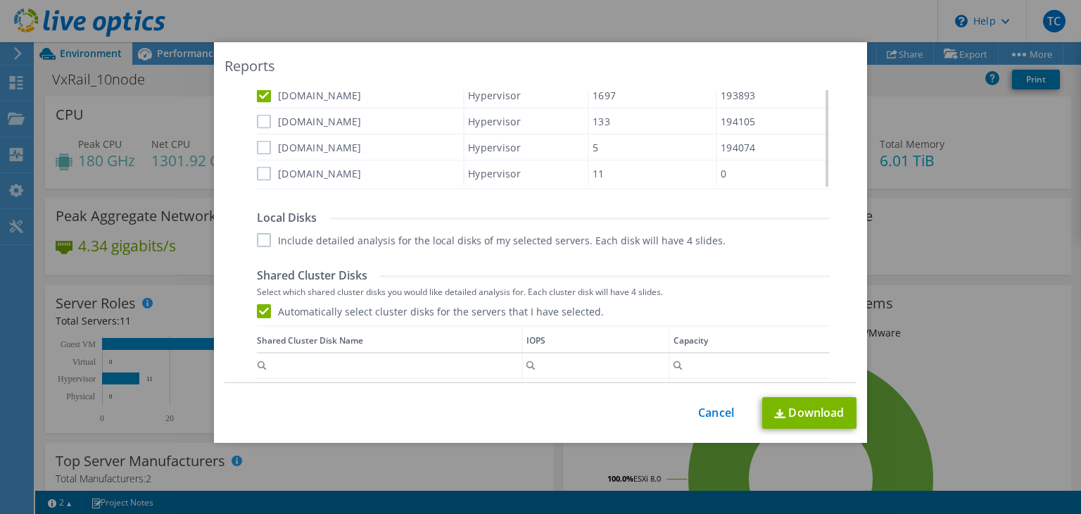
scroll to position [633, 0]
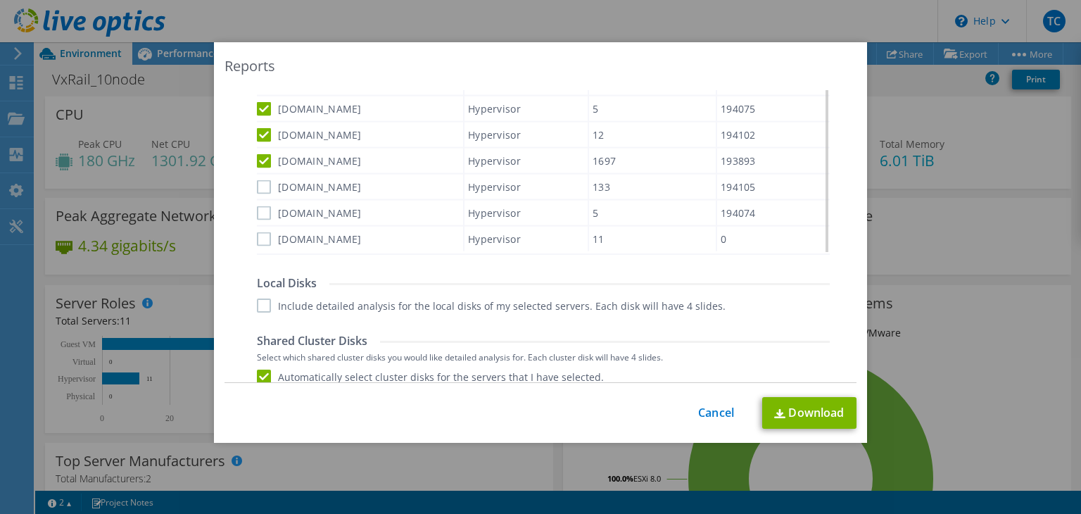
click at [257, 231] on label "[DOMAIN_NAME]" at bounding box center [309, 238] width 105 height 14
click at [0, 0] on input "[DOMAIN_NAME]" at bounding box center [0, 0] width 0 height 0
click at [260, 205] on label "[DOMAIN_NAME]" at bounding box center [309, 212] width 105 height 14
click at [0, 0] on input "[DOMAIN_NAME]" at bounding box center [0, 0] width 0 height 0
click at [260, 184] on label "[DOMAIN_NAME]" at bounding box center [309, 186] width 105 height 14
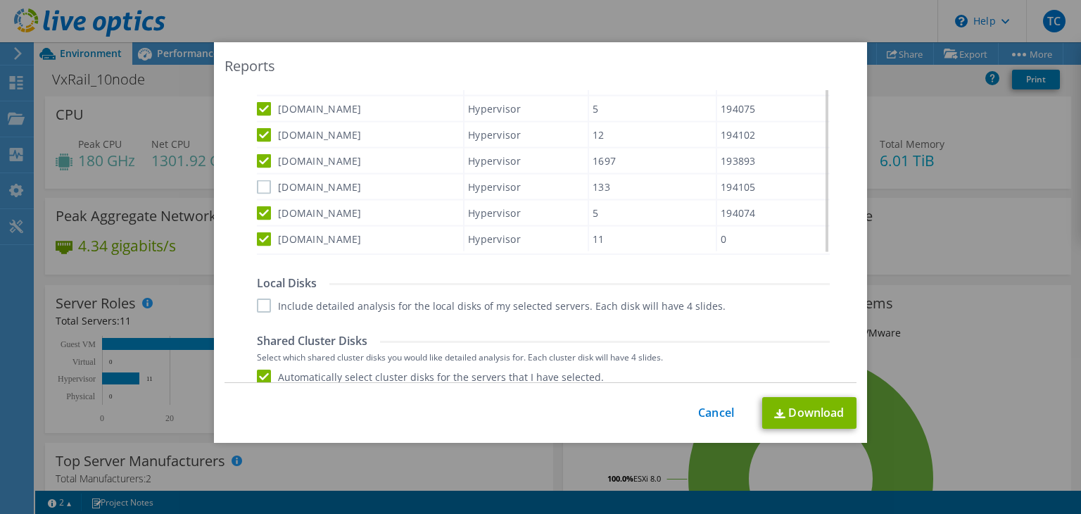
click at [0, 0] on input "[DOMAIN_NAME]" at bounding box center [0, 0] width 0 height 0
click at [257, 306] on label "Include detailed analysis for the local disks of my selected servers. Each disk…" at bounding box center [491, 305] width 469 height 14
click at [0, 0] on input "Include detailed analysis for the local disks of my selected servers. Each disk…" at bounding box center [0, 0] width 0 height 0
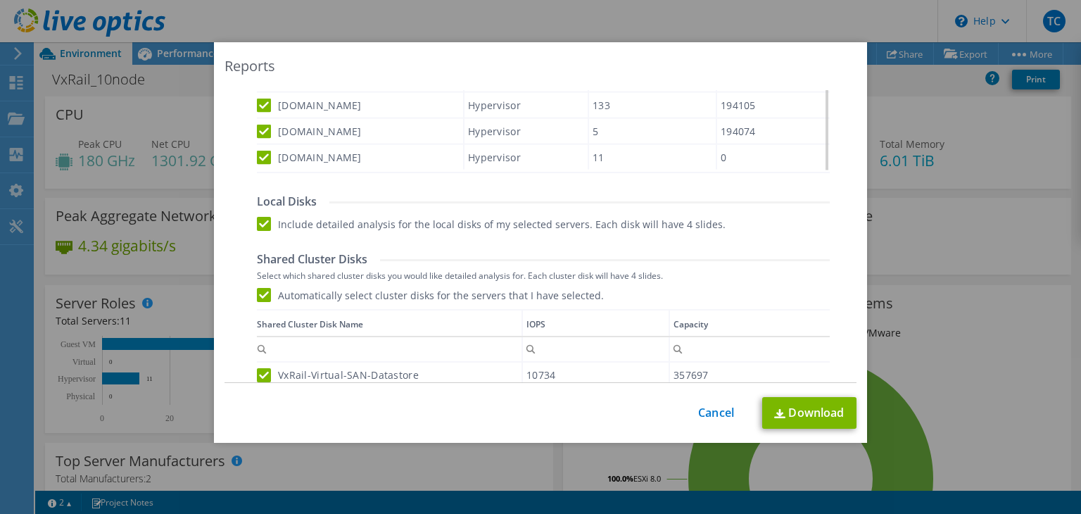
scroll to position [855, 0]
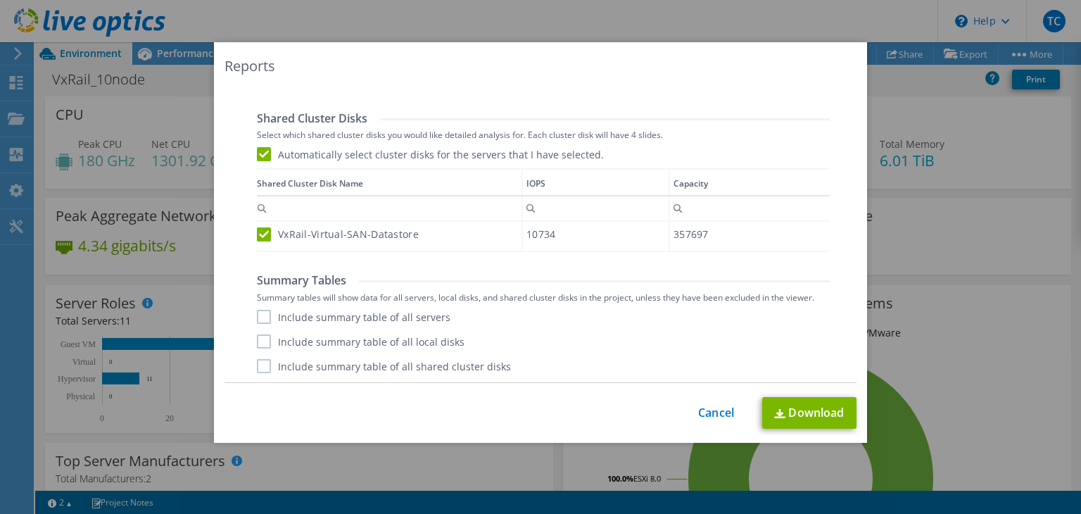
click at [257, 317] on label "Include summary table of all servers" at bounding box center [353, 317] width 193 height 14
click at [0, 0] on input "Include summary table of all servers" at bounding box center [0, 0] width 0 height 0
click at [262, 341] on label "Include summary table of all local disks" at bounding box center [361, 341] width 208 height 14
click at [0, 0] on input "Include summary table of all local disks" at bounding box center [0, 0] width 0 height 0
click at [260, 359] on label "Include summary table of all shared cluster disks" at bounding box center [384, 366] width 254 height 14
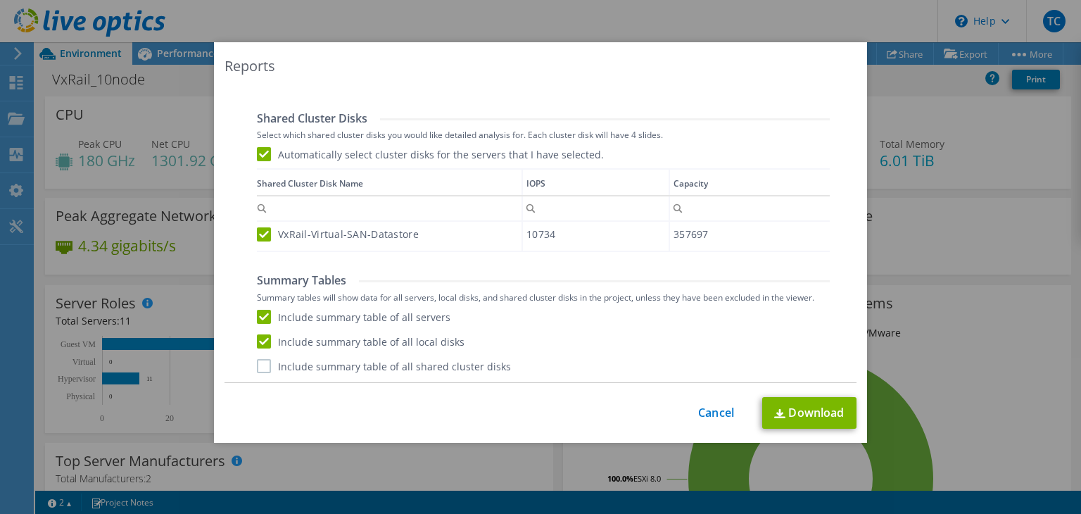
click at [0, 0] on input "Include summary table of all shared cluster disks" at bounding box center [0, 0] width 0 height 0
click at [793, 416] on link "Download" at bounding box center [809, 413] width 94 height 32
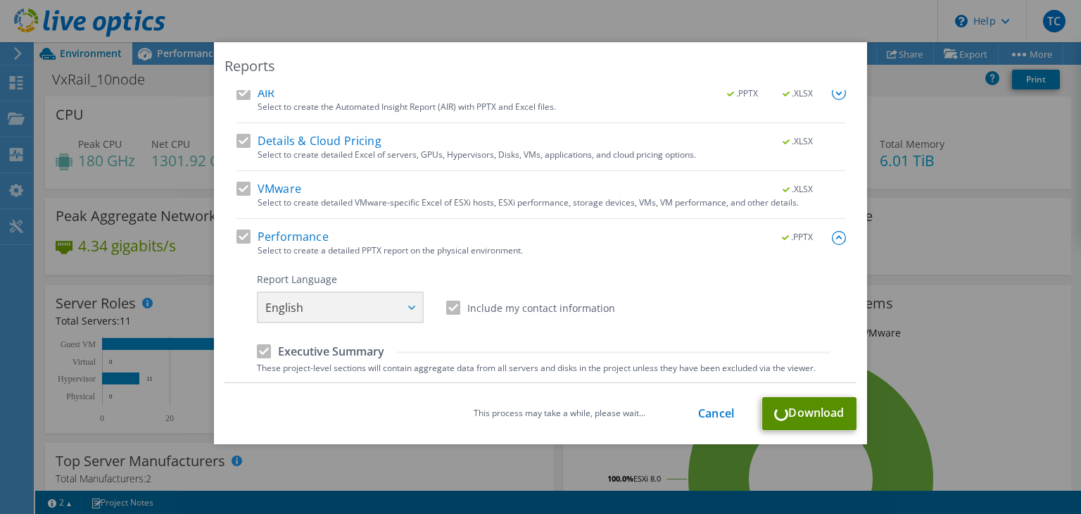
scroll to position [0, 0]
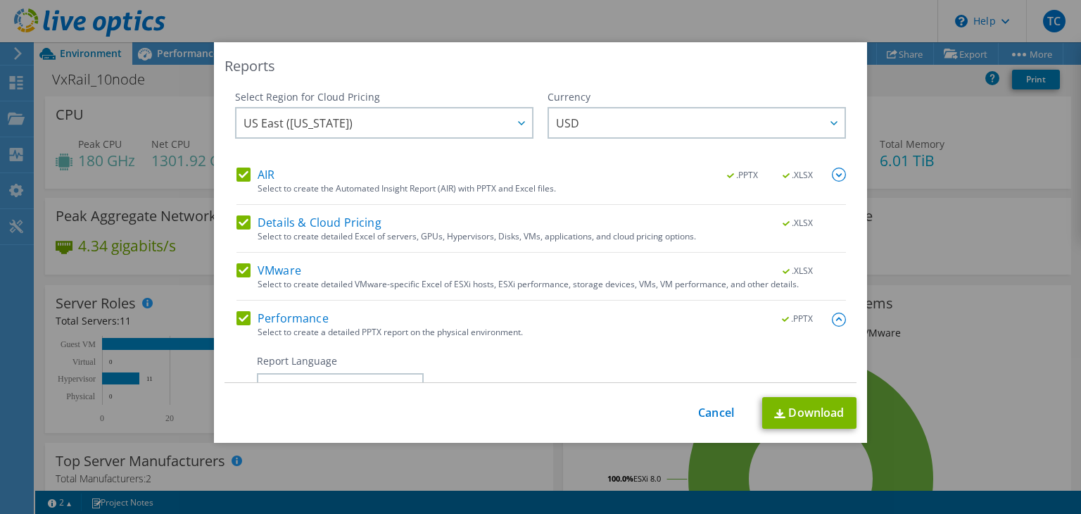
click at [723, 421] on div "This process may take a while, please wait... Cancel Download" at bounding box center [540, 413] width 632 height 32
click at [719, 409] on link "Cancel" at bounding box center [716, 412] width 36 height 13
